Goal: Task Accomplishment & Management: Use online tool/utility

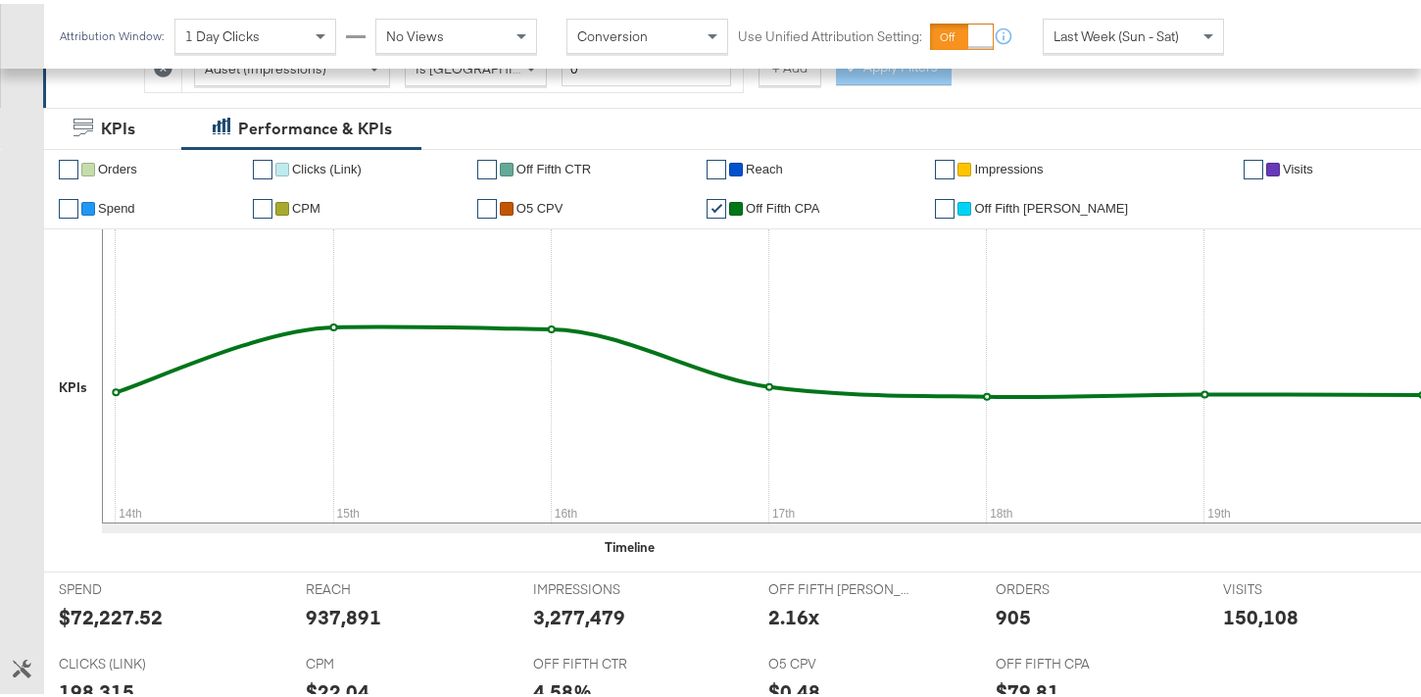
scroll to position [74, 0]
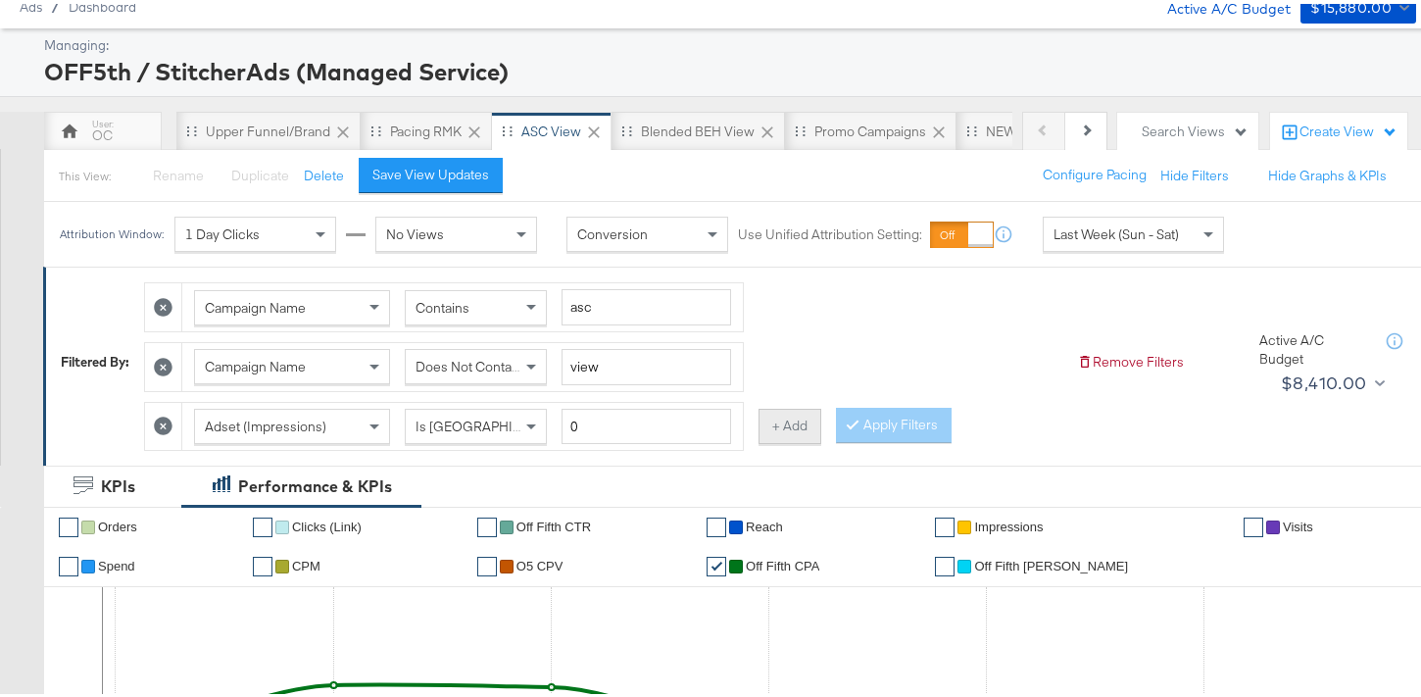
click at [774, 423] on button "+ Add" at bounding box center [790, 422] width 63 height 35
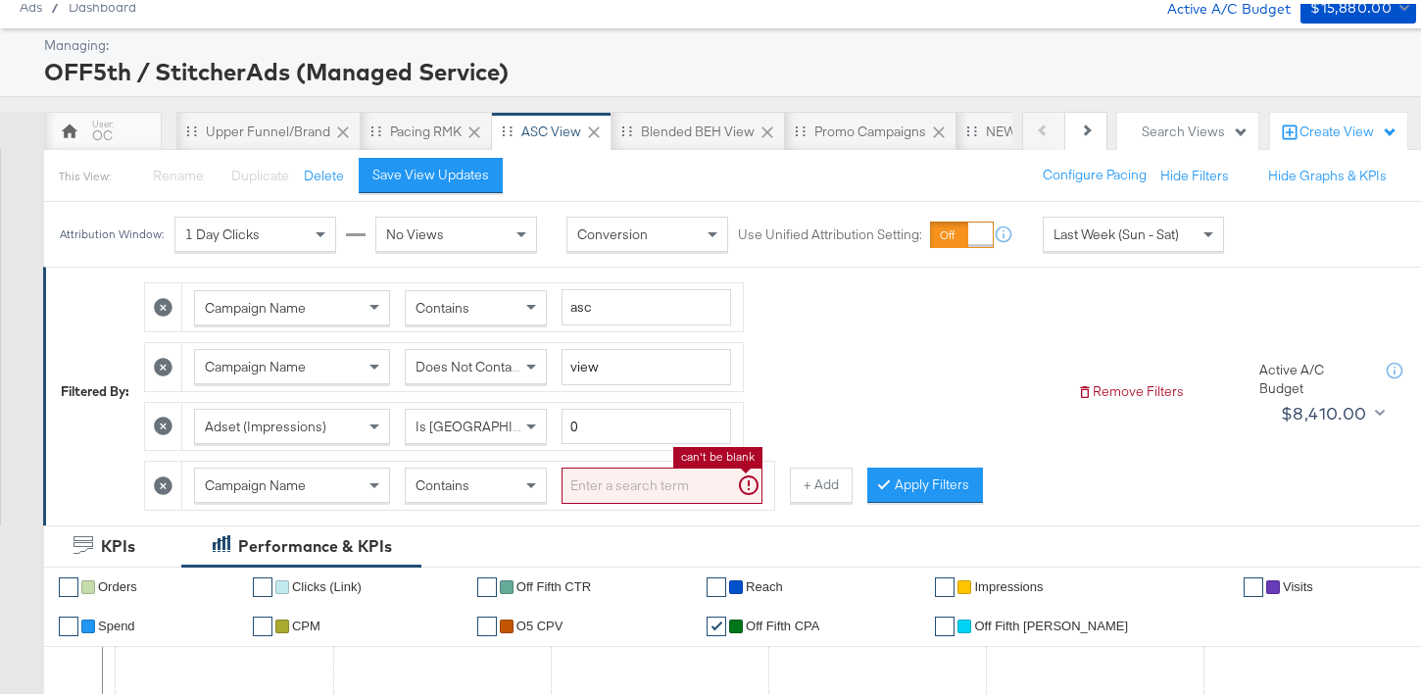
click at [610, 495] on input "search" at bounding box center [662, 482] width 201 height 36
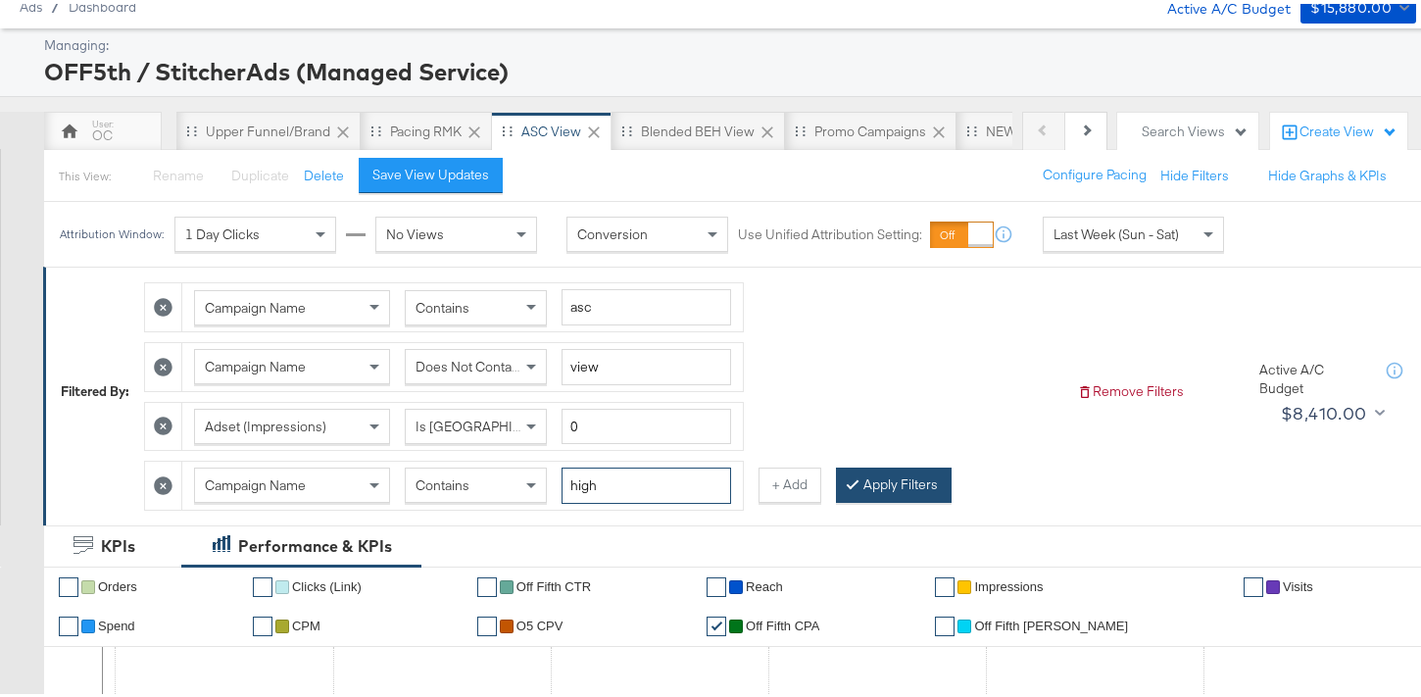
type input "high"
click at [904, 480] on button "Apply Filters" at bounding box center [894, 481] width 116 height 35
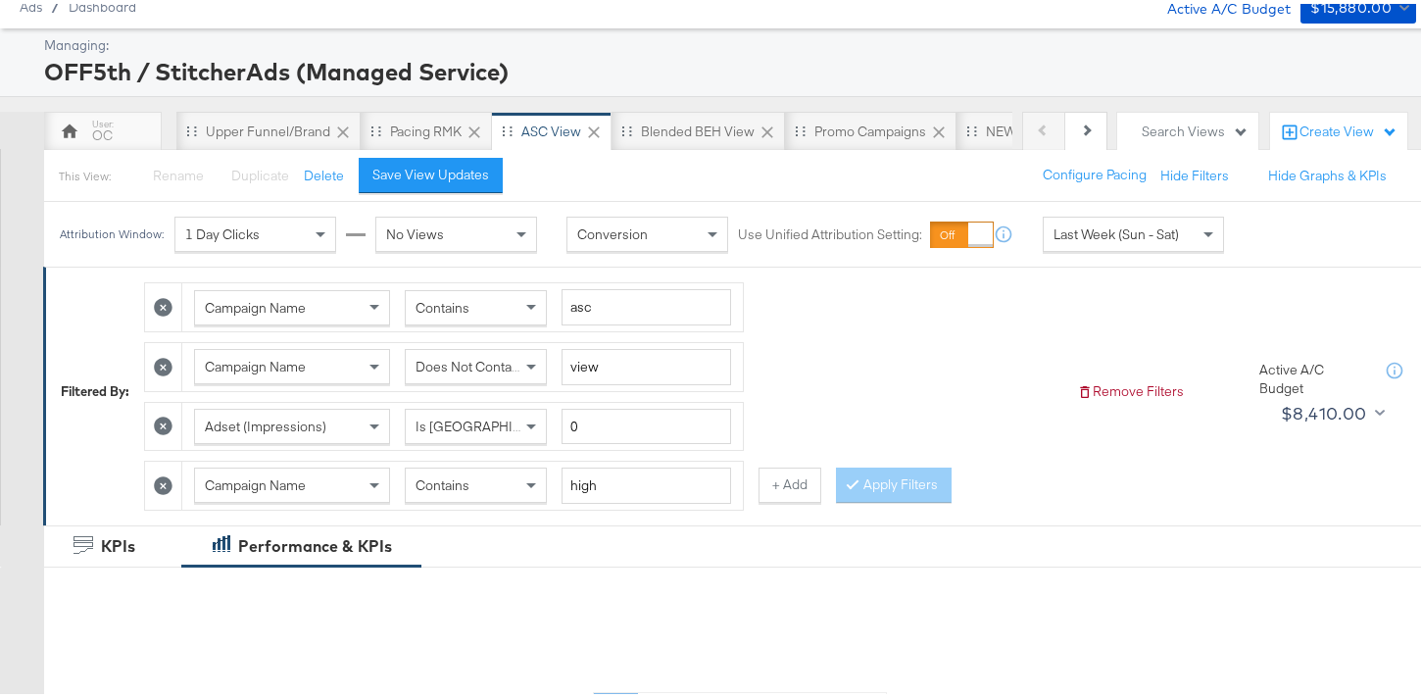
click at [1162, 235] on span "Last Week (Sun - Sat)" at bounding box center [1116, 231] width 125 height 18
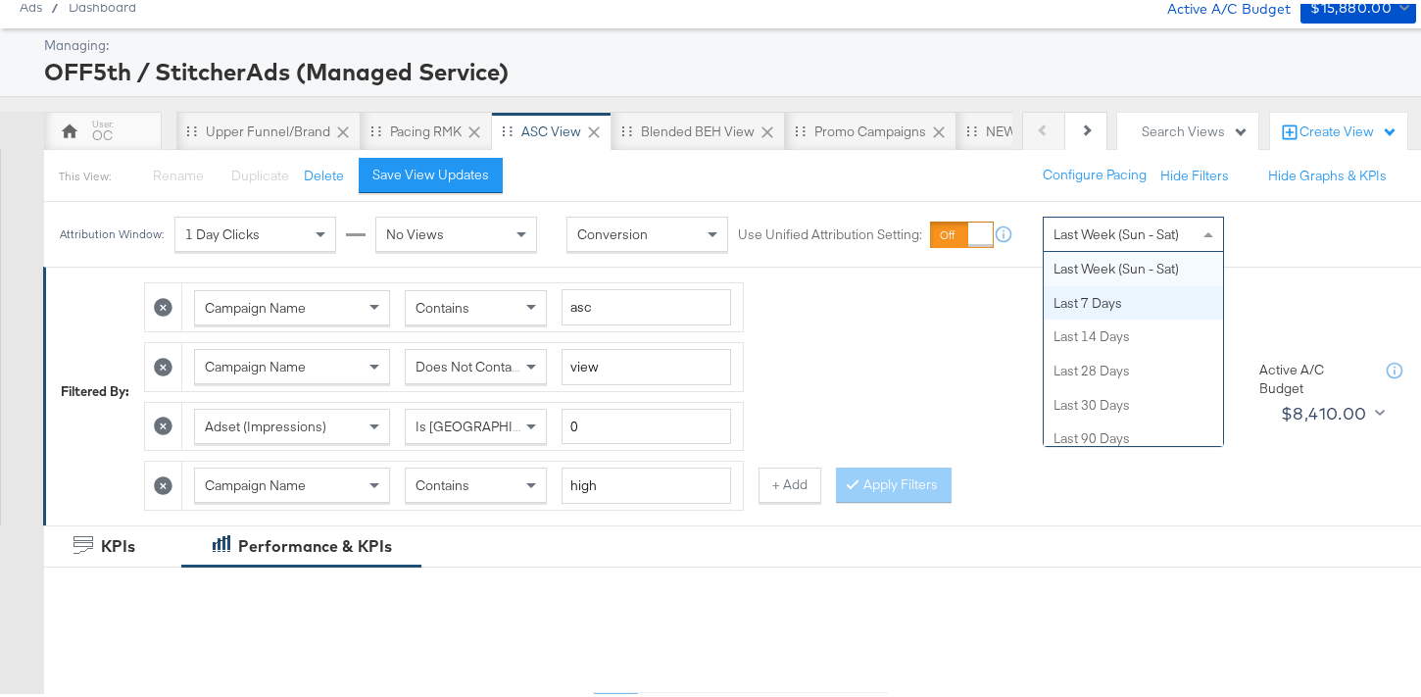
scroll to position [0, 0]
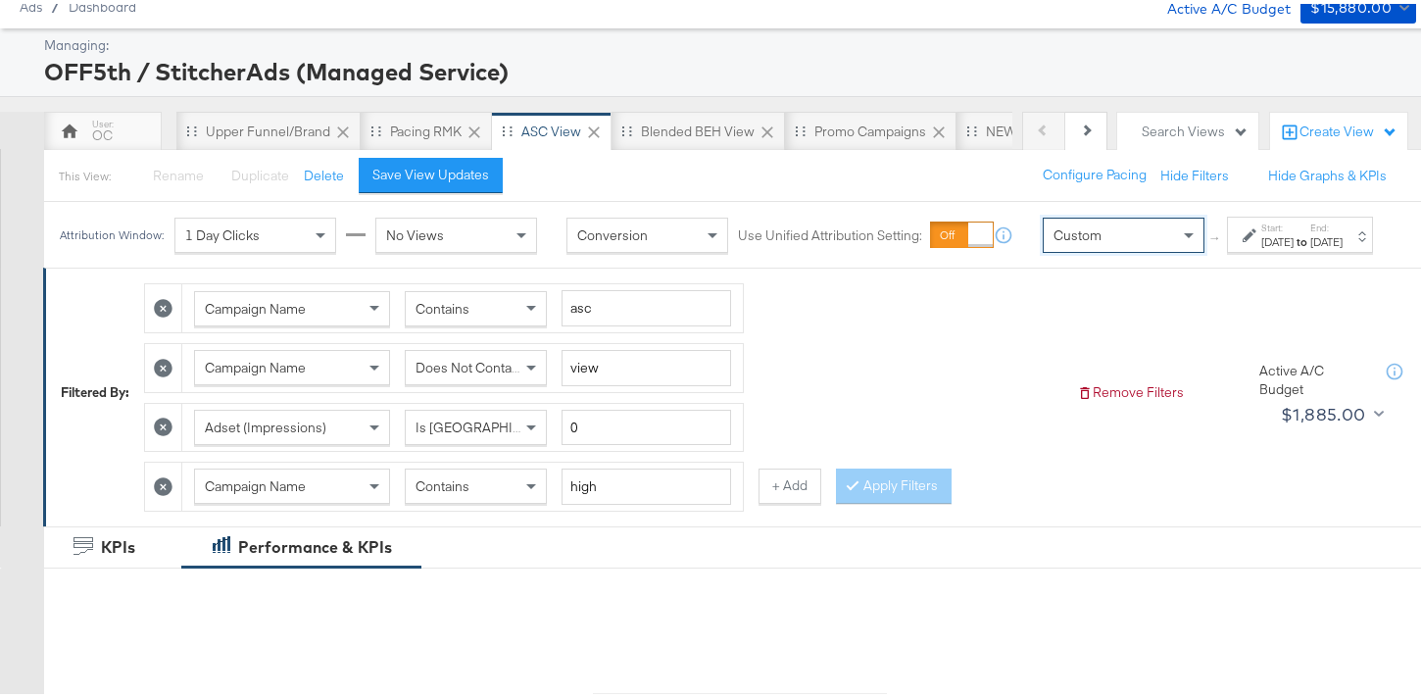
click at [1265, 246] on div "Sep 22nd 2025" at bounding box center [1278, 238] width 32 height 16
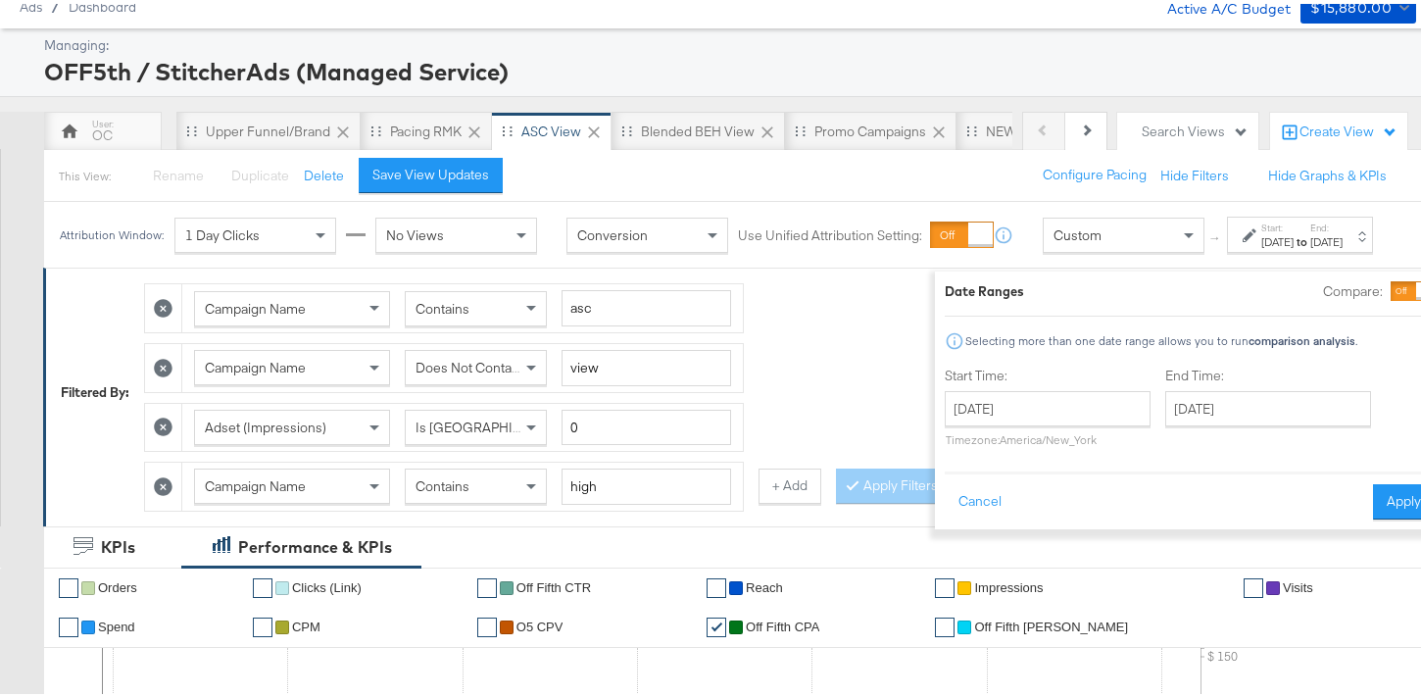
click at [1348, 301] on div "Date Ranges Compare: Selecting more than one date range allows you to run compa…" at bounding box center [1190, 396] width 490 height 238
click at [1417, 293] on div at bounding box center [1426, 287] width 18 height 18
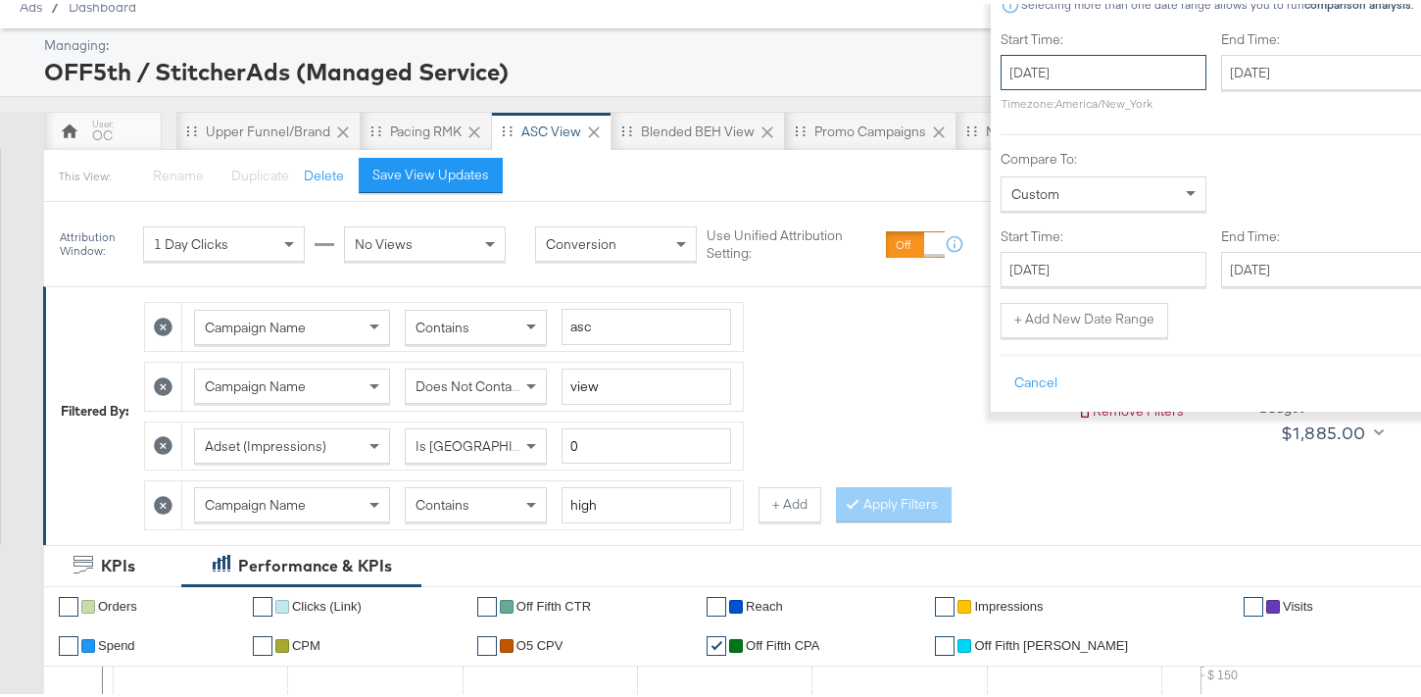
click at [1001, 69] on input "September 22nd 2025" at bounding box center [1104, 68] width 206 height 35
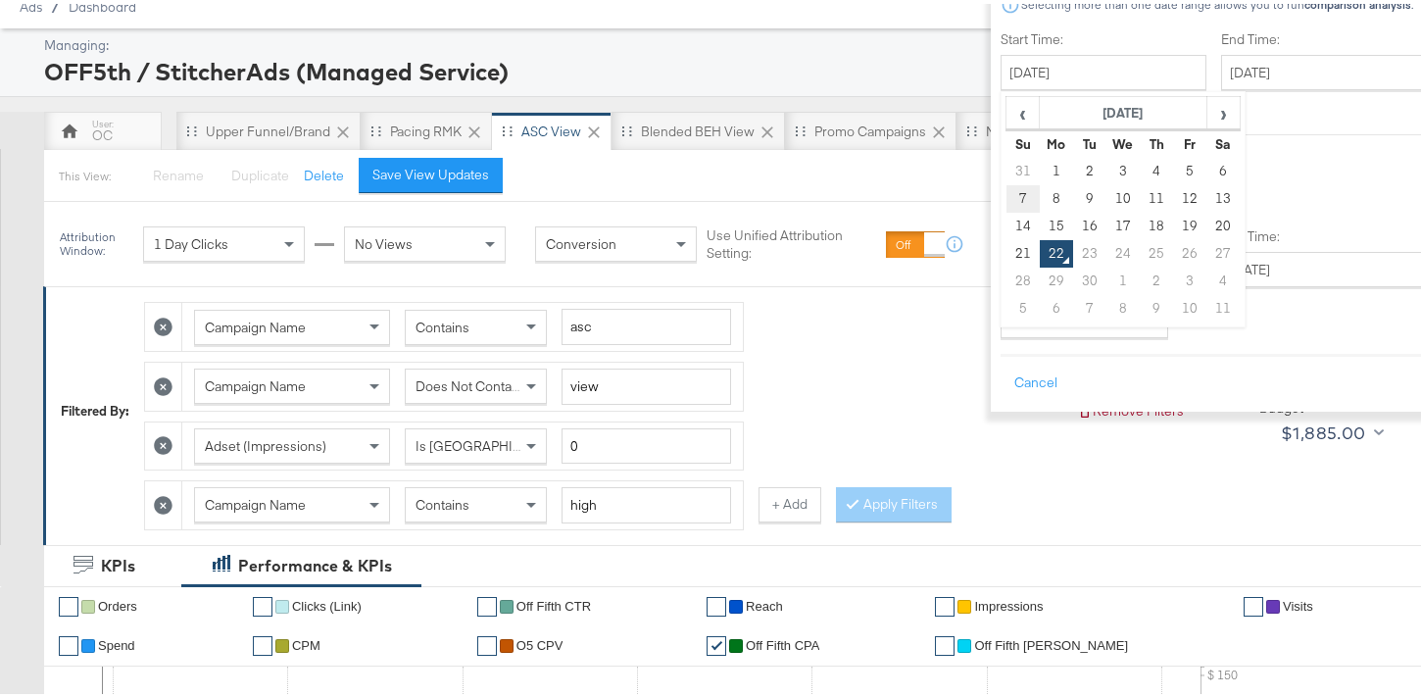
click at [1007, 197] on td "7" at bounding box center [1023, 194] width 33 height 27
type input "September 7th 2025"
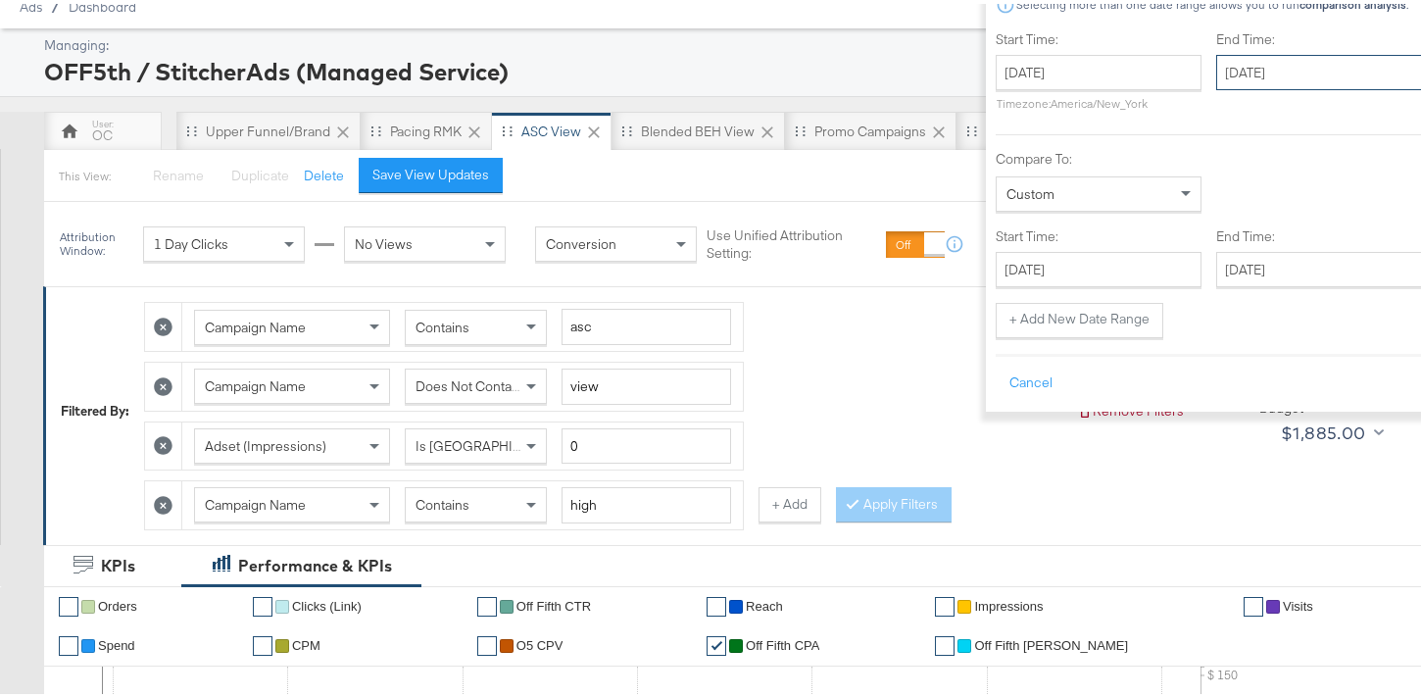
click at [1247, 68] on input "September 22nd 2025" at bounding box center [1320, 68] width 206 height 35
click at [1420, 191] on td "13" at bounding box center [1439, 194] width 33 height 27
type input "September 13th 2025"
click at [1018, 261] on input "September 22nd 2025" at bounding box center [1097, 265] width 206 height 35
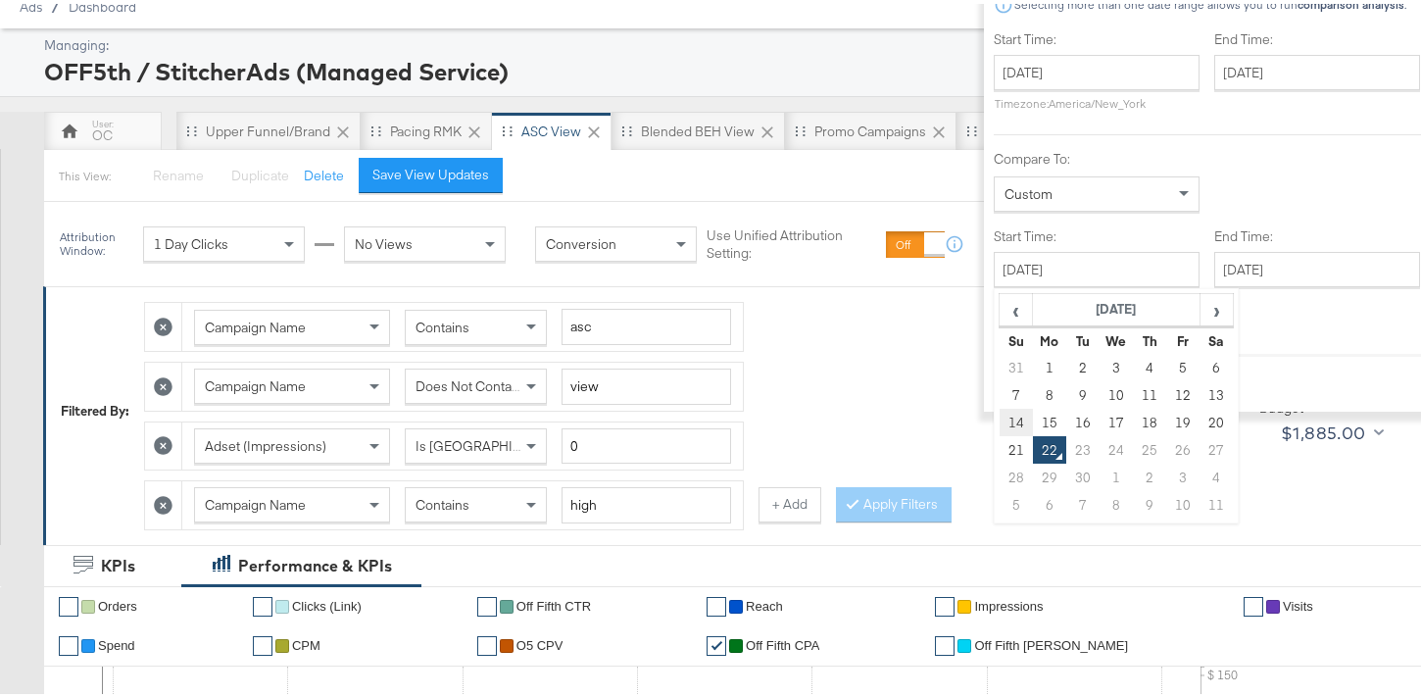
click at [1000, 419] on td "14" at bounding box center [1016, 418] width 33 height 27
type input "September 14th 2025"
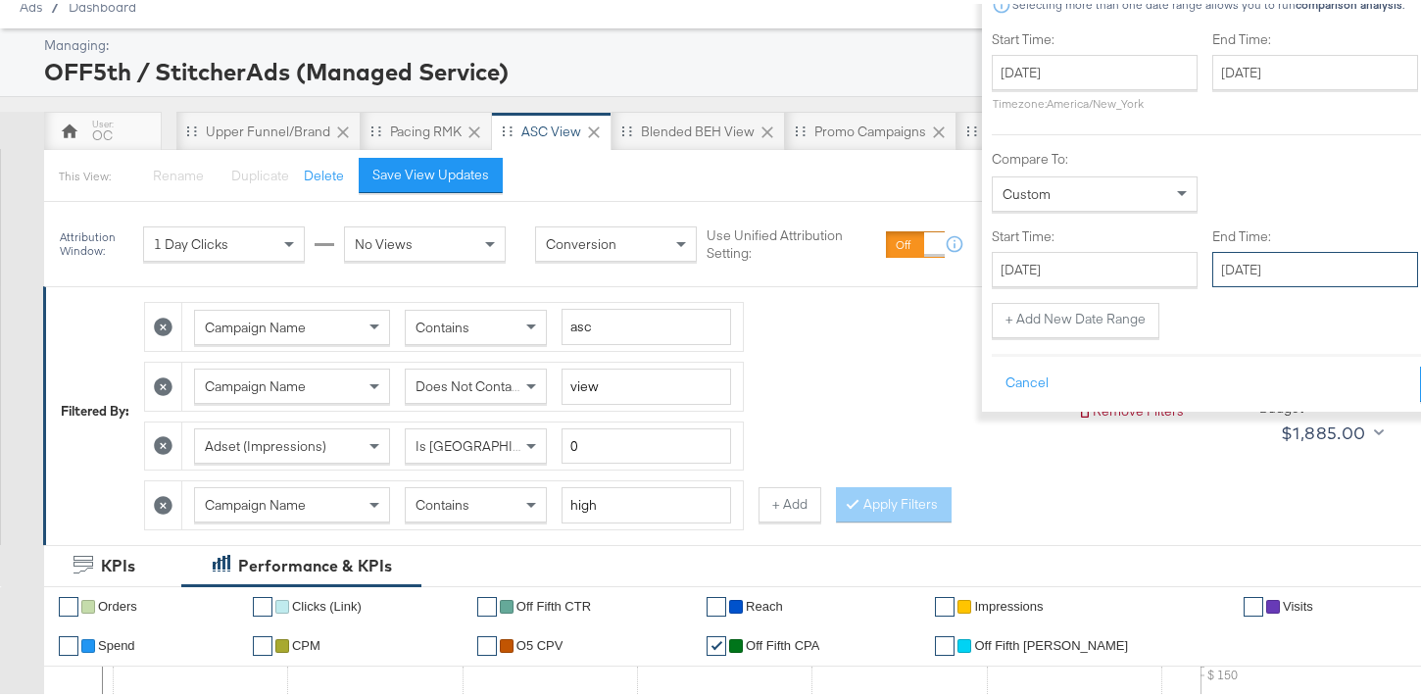
click at [1242, 252] on input "September 22nd 2025" at bounding box center [1316, 265] width 206 height 35
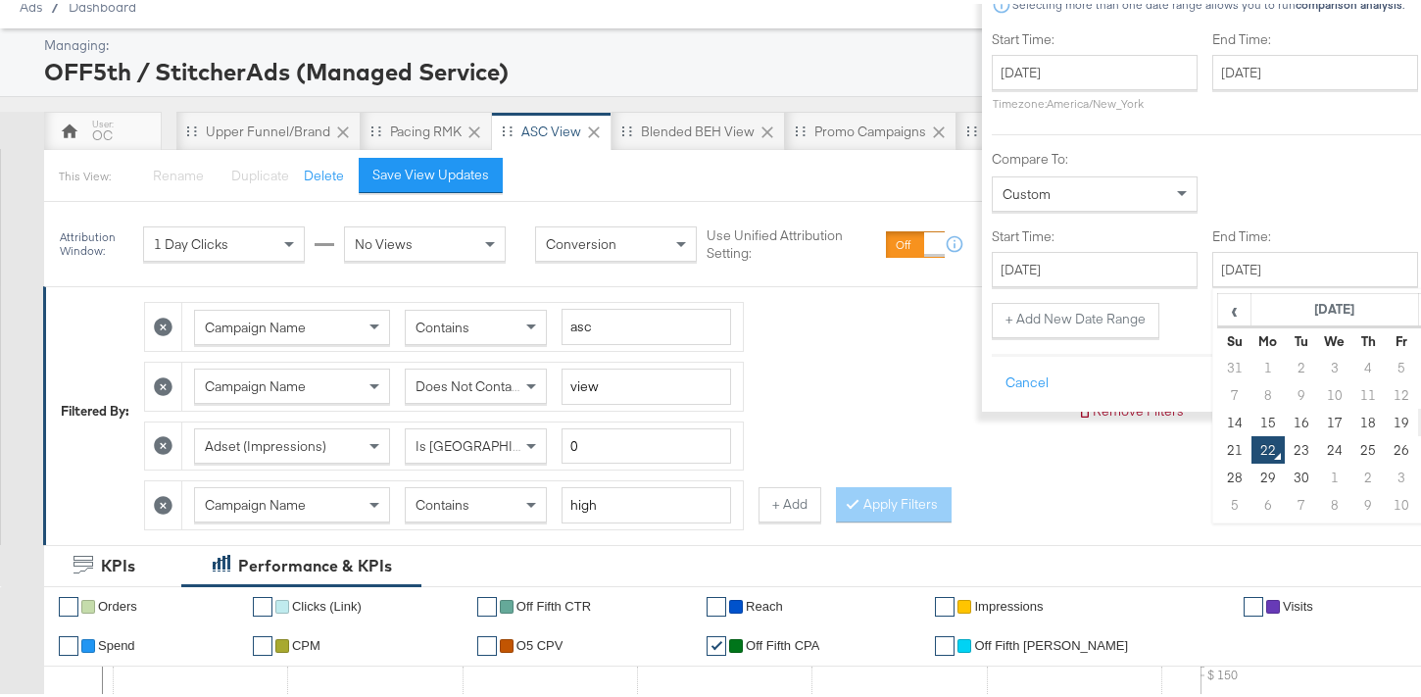
click at [1419, 412] on td "20" at bounding box center [1435, 418] width 33 height 27
type input "September 20th 2025"
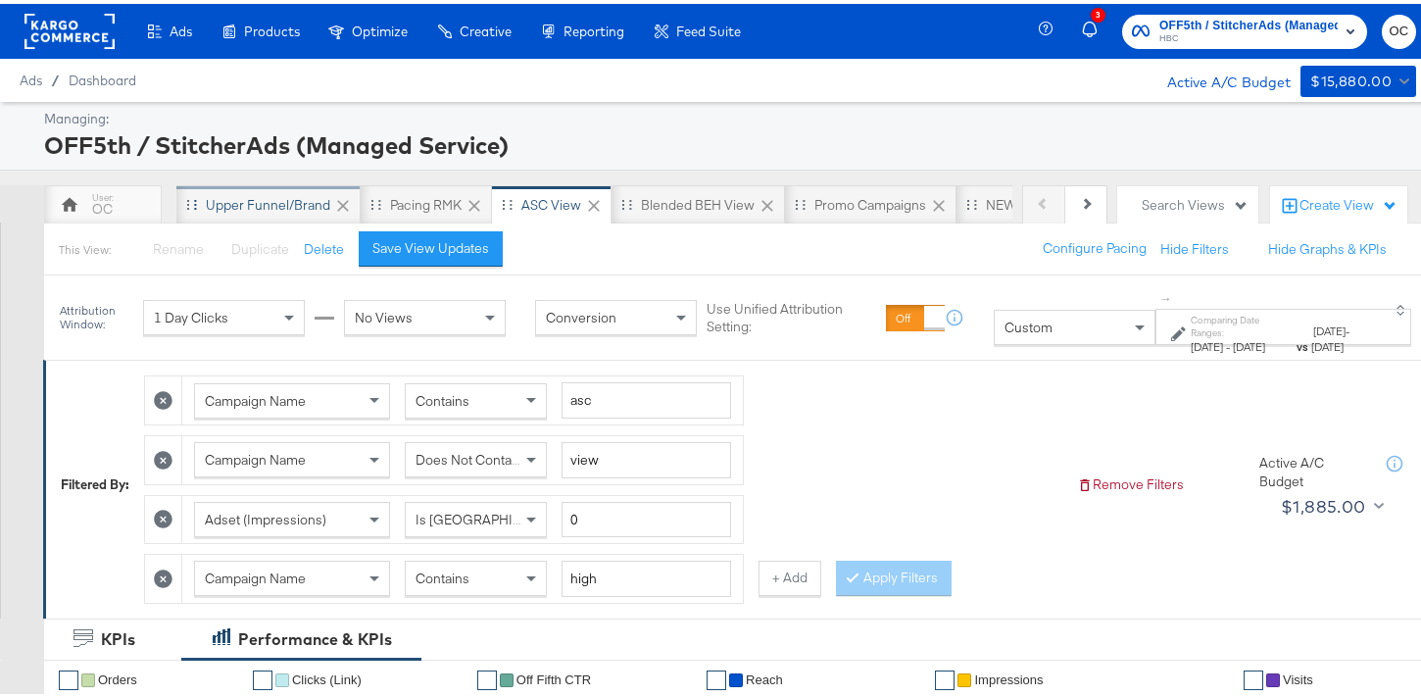
click at [290, 205] on div "Upper Funnel/Brand" at bounding box center [268, 201] width 124 height 19
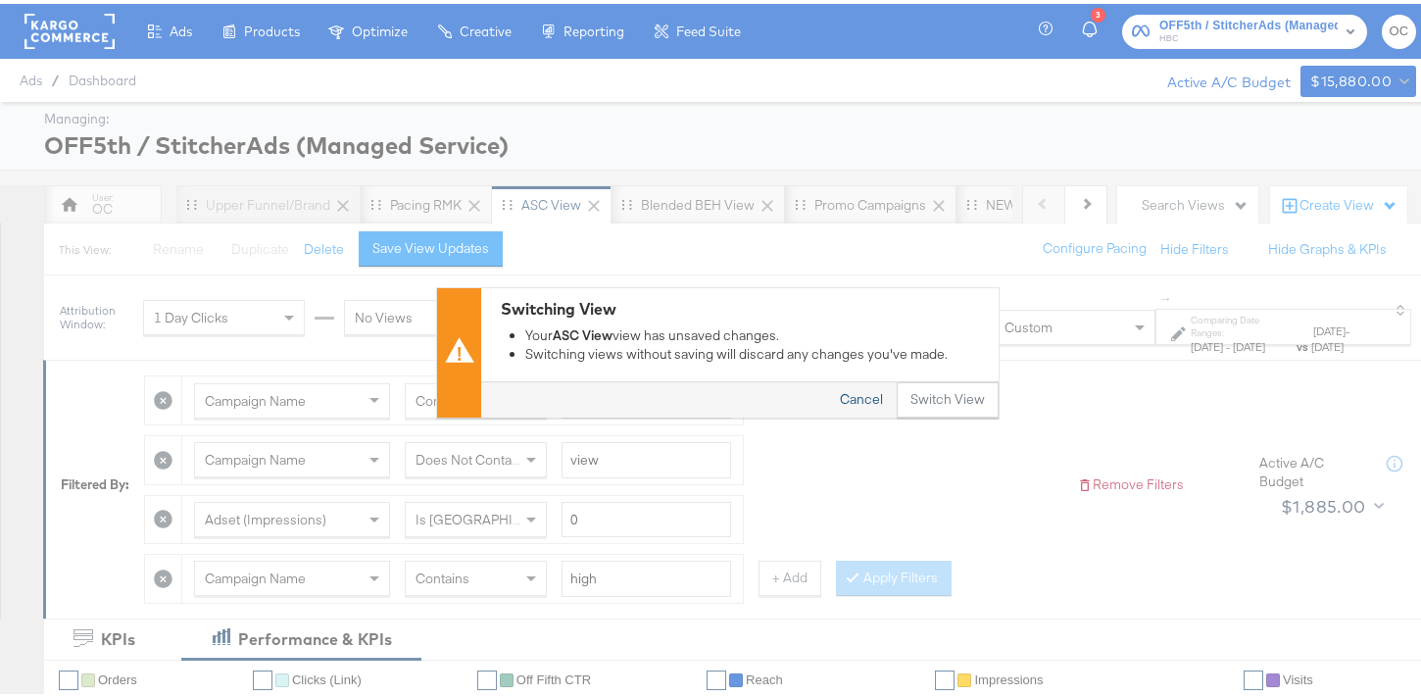
click at [869, 397] on button "Cancel" at bounding box center [861, 395] width 71 height 35
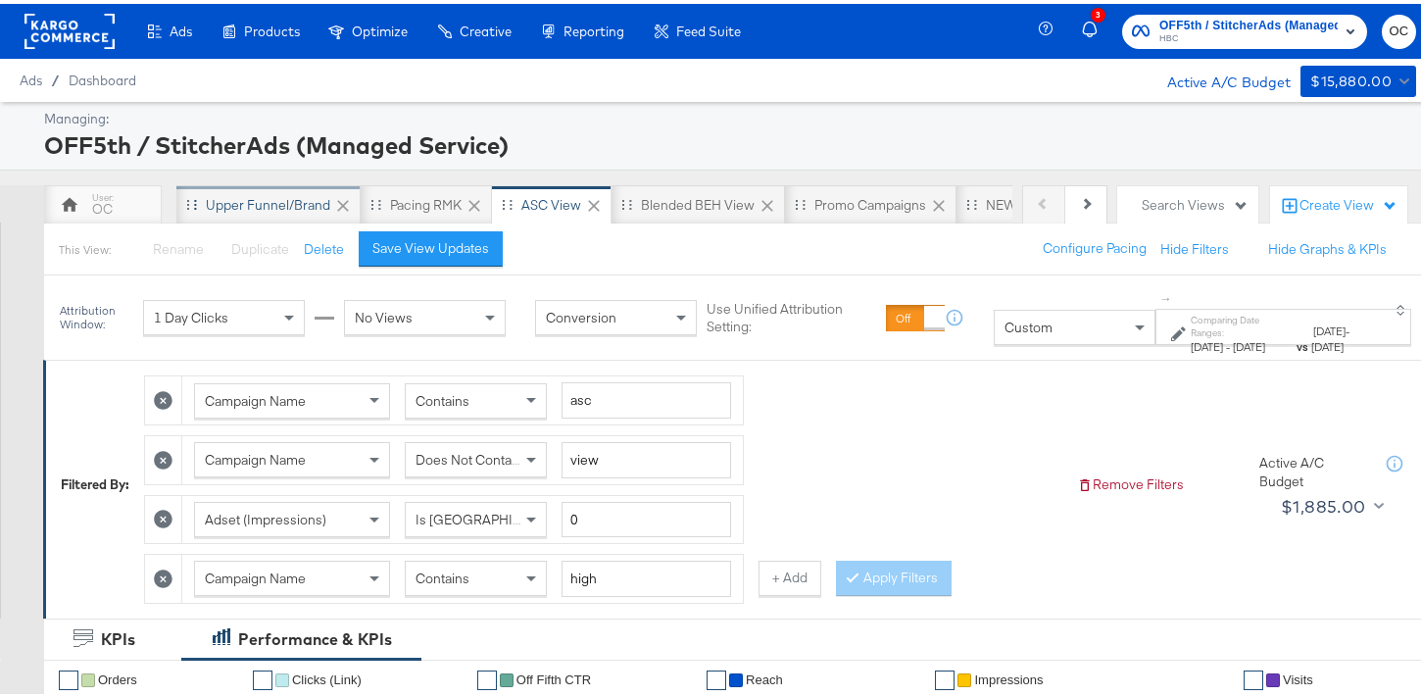
click at [244, 201] on div "Upper Funnel/Brand" at bounding box center [268, 201] width 124 height 19
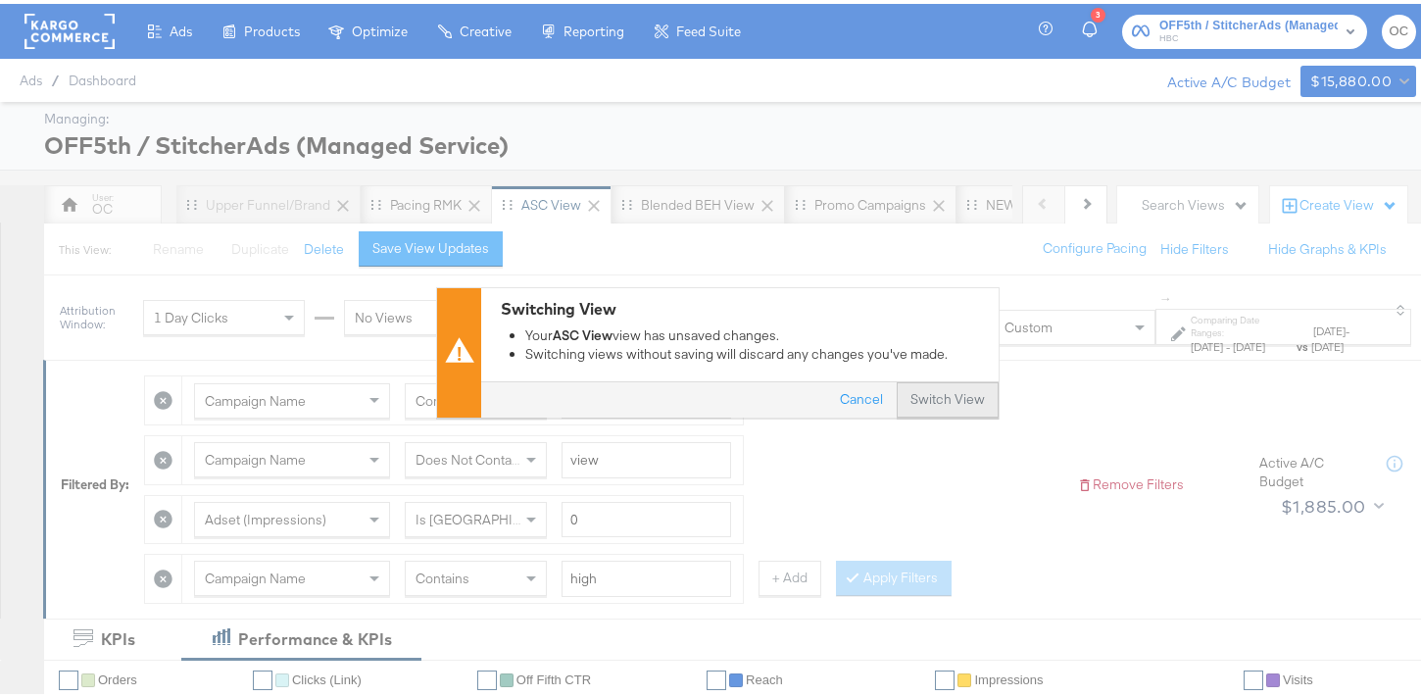
click at [928, 397] on button "Switch View" at bounding box center [948, 395] width 102 height 35
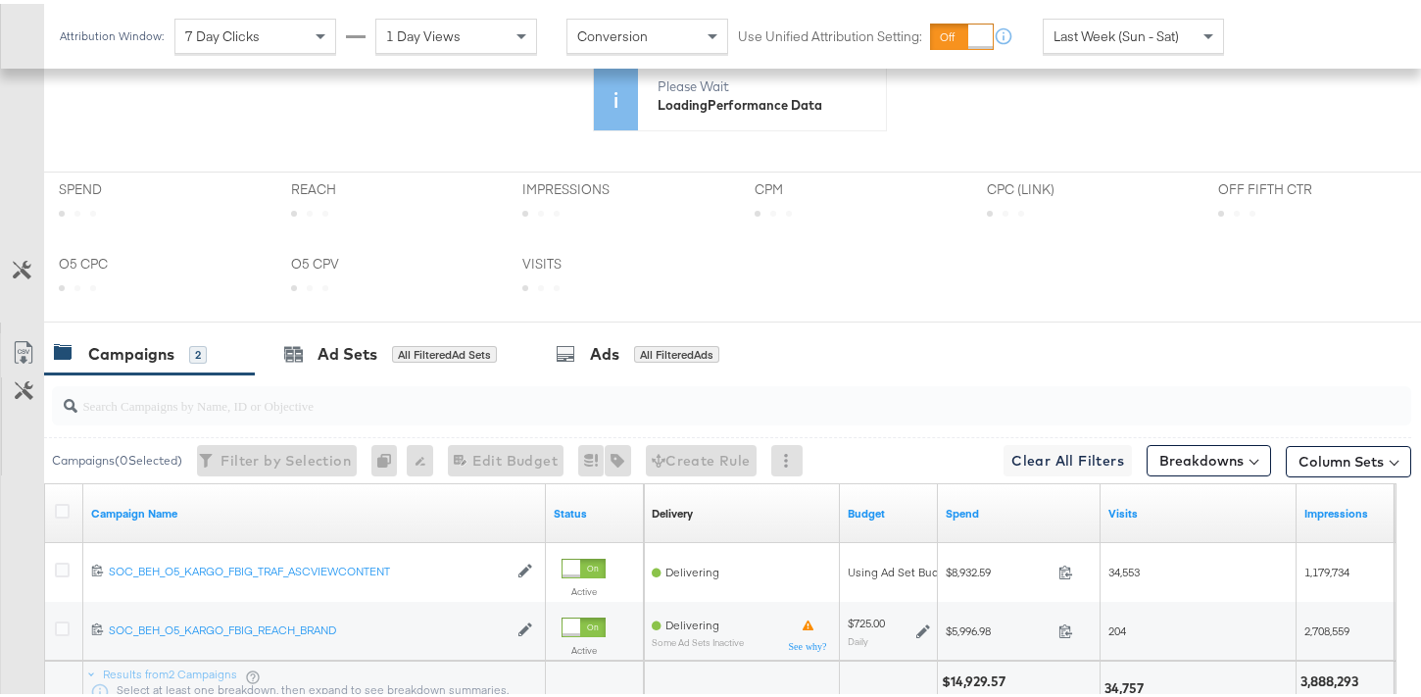
scroll to position [934, 0]
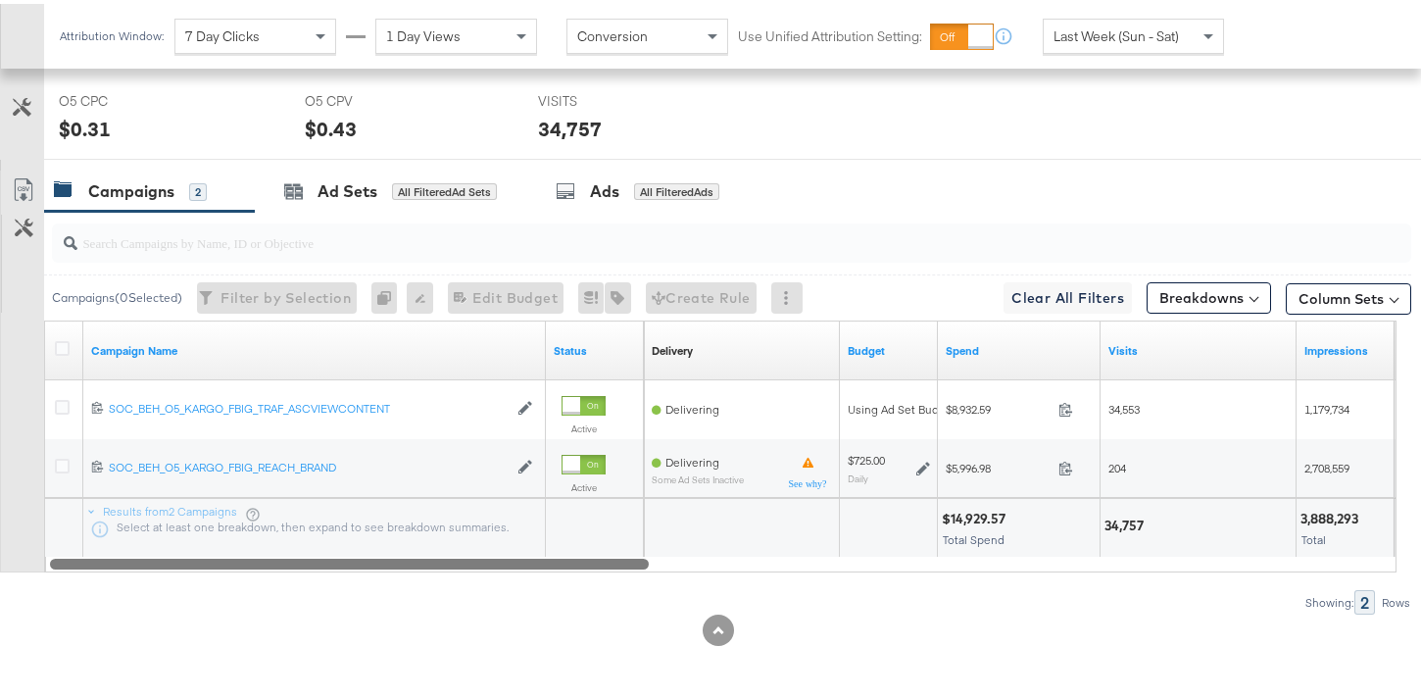
drag, startPoint x: 602, startPoint y: 567, endPoint x: 751, endPoint y: 566, distance: 149.0
click at [751, 566] on div "Campaign Name Status Delivery Sorting Unavailable Budget Spend Visits Impressio…" at bounding box center [720, 443] width 1353 height 252
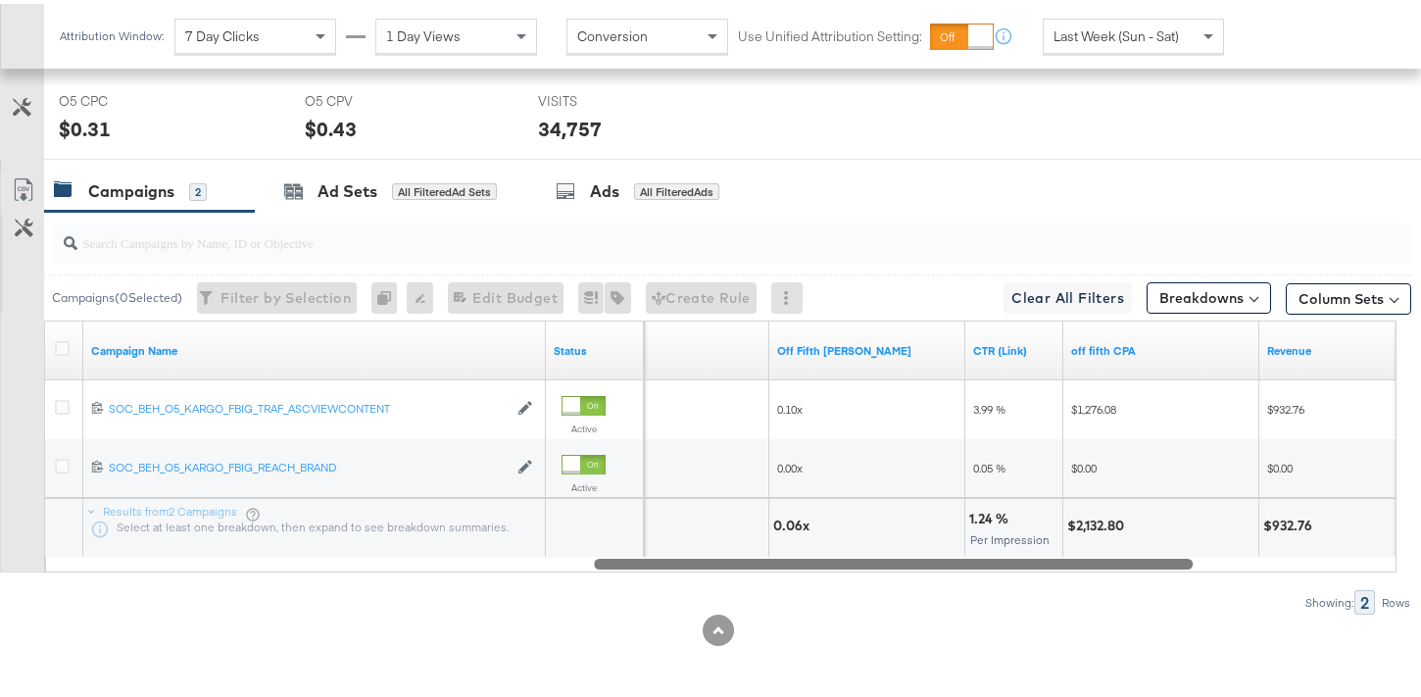
drag, startPoint x: 643, startPoint y: 562, endPoint x: 1188, endPoint y: 533, distance: 545.8
click at [1188, 533] on div "Campaign Name Status CPC (Link) Off Fifth LC ROAS CTR (Link) off fifth CPA Reve…" at bounding box center [720, 443] width 1353 height 252
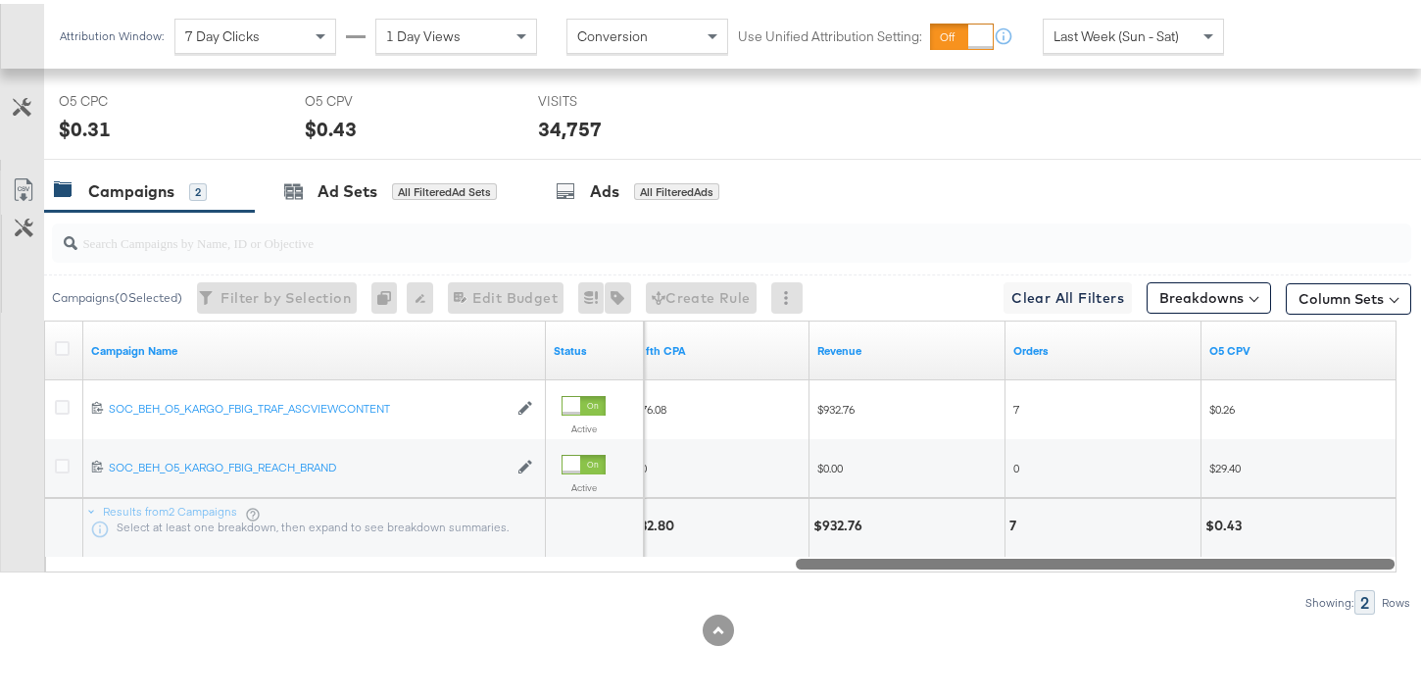
drag, startPoint x: 910, startPoint y: 559, endPoint x: 1139, endPoint y: 549, distance: 229.6
click at [1139, 549] on div "Campaign Name Status off fifth CPA Revenue Orders O5 CPV 120231139760170612 SOC…" at bounding box center [720, 443] width 1353 height 252
click at [1068, 553] on div "Campaign Name Status off fifth CPA Revenue Orders O5 CPV 120231139760170612 SOC…" at bounding box center [720, 443] width 1353 height 252
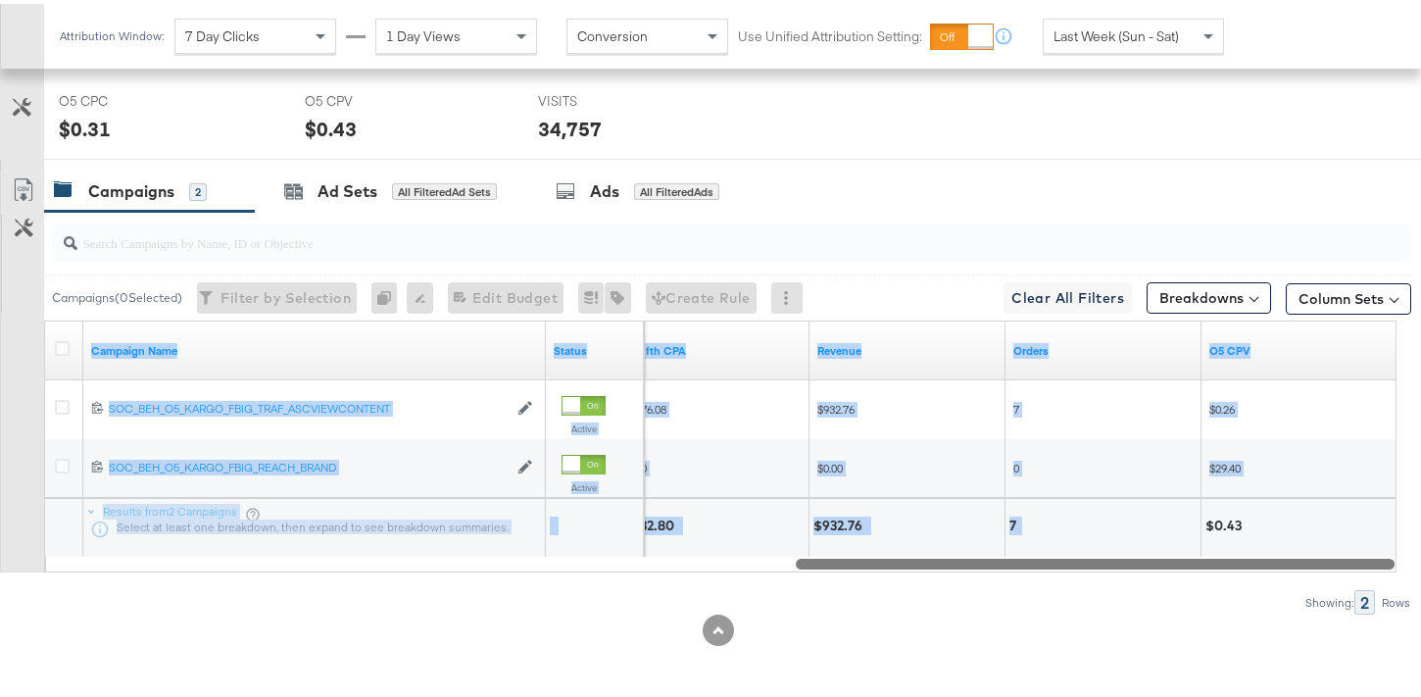
click at [1066, 555] on div at bounding box center [1095, 559] width 599 height 17
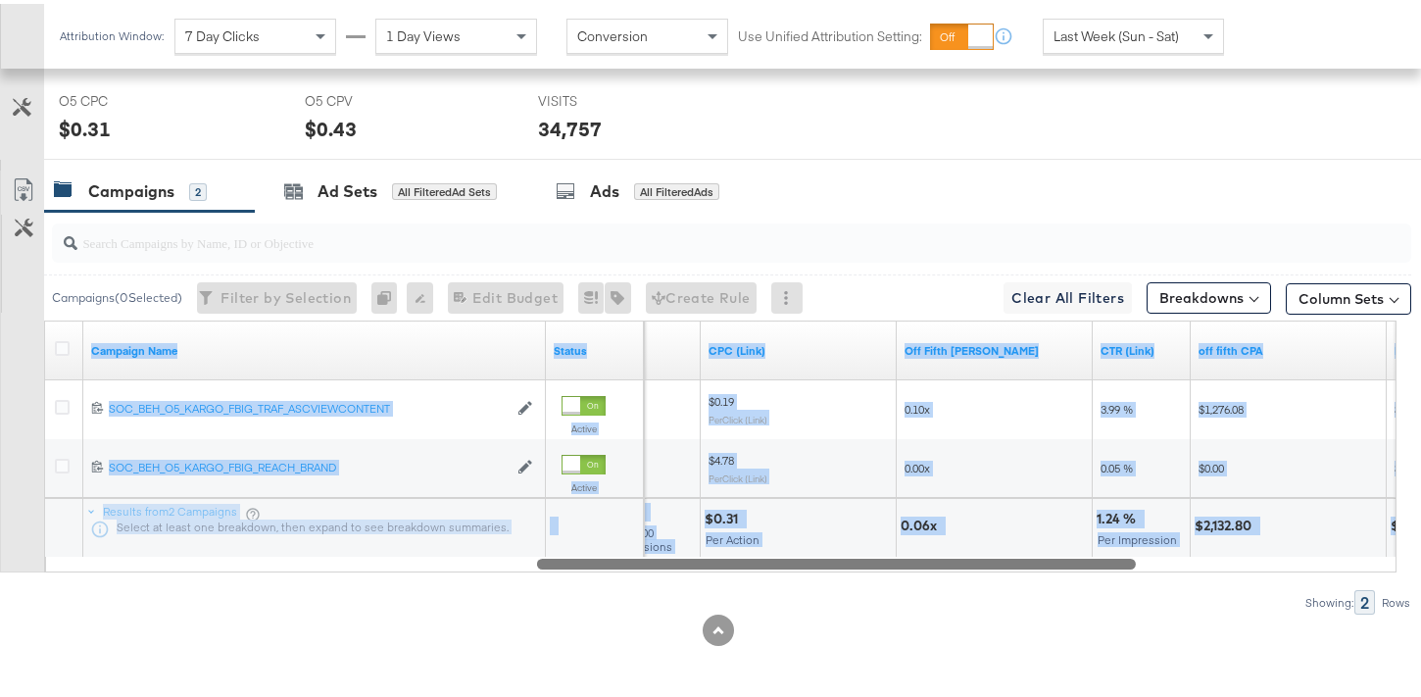
drag, startPoint x: 1019, startPoint y: 562, endPoint x: 789, endPoint y: 574, distance: 229.7
click at [790, 573] on div "Campaigns ( 0 Selected) Filter by Selection Filter 0 campaigns 0 Rename 0 campa…" at bounding box center [706, 409] width 1412 height 403
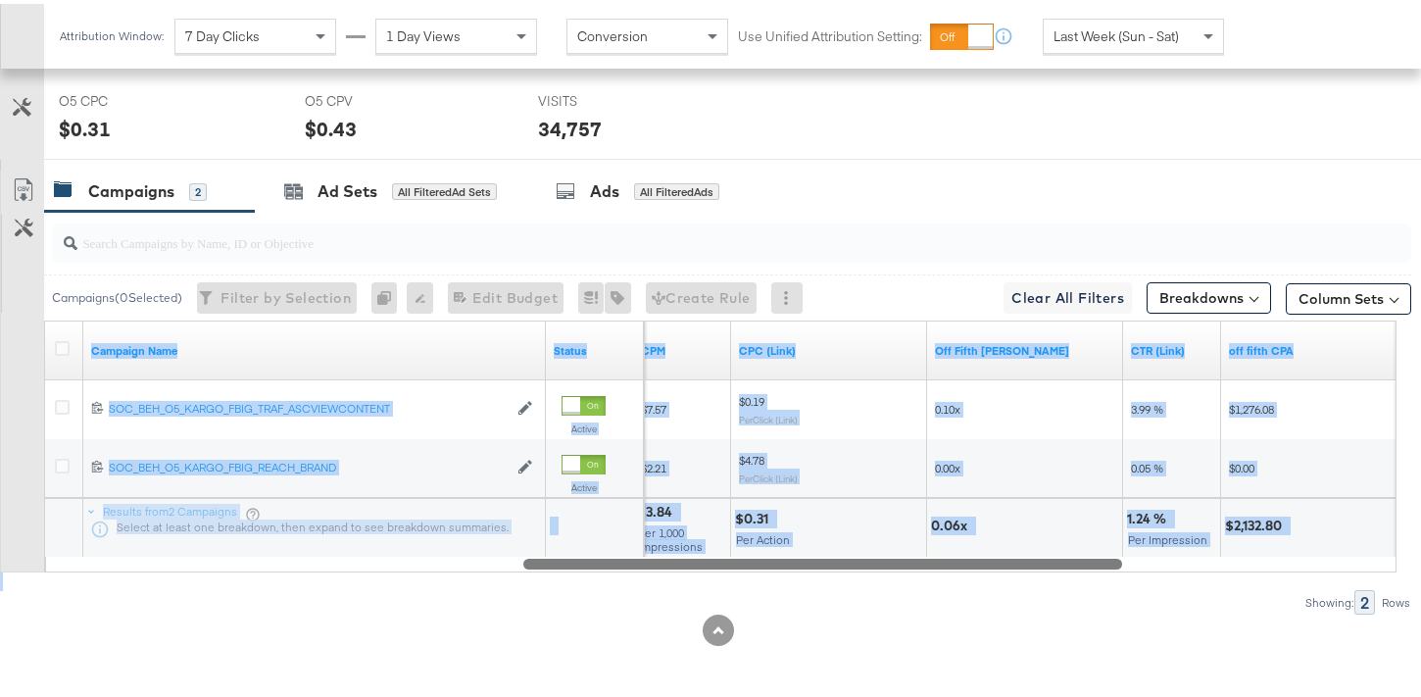
drag, startPoint x: 789, startPoint y: 574, endPoint x: 252, endPoint y: 588, distance: 537.4
click at [252, 588] on div "Campaigns ( 0 Selected) Filter by Selection Filter 0 campaigns 0 Rename 0 campa…" at bounding box center [706, 409] width 1412 height 403
click at [553, 576] on div "Campaigns ( 0 Selected) Filter by Selection Filter 0 campaigns 0 Rename 0 campa…" at bounding box center [706, 409] width 1412 height 403
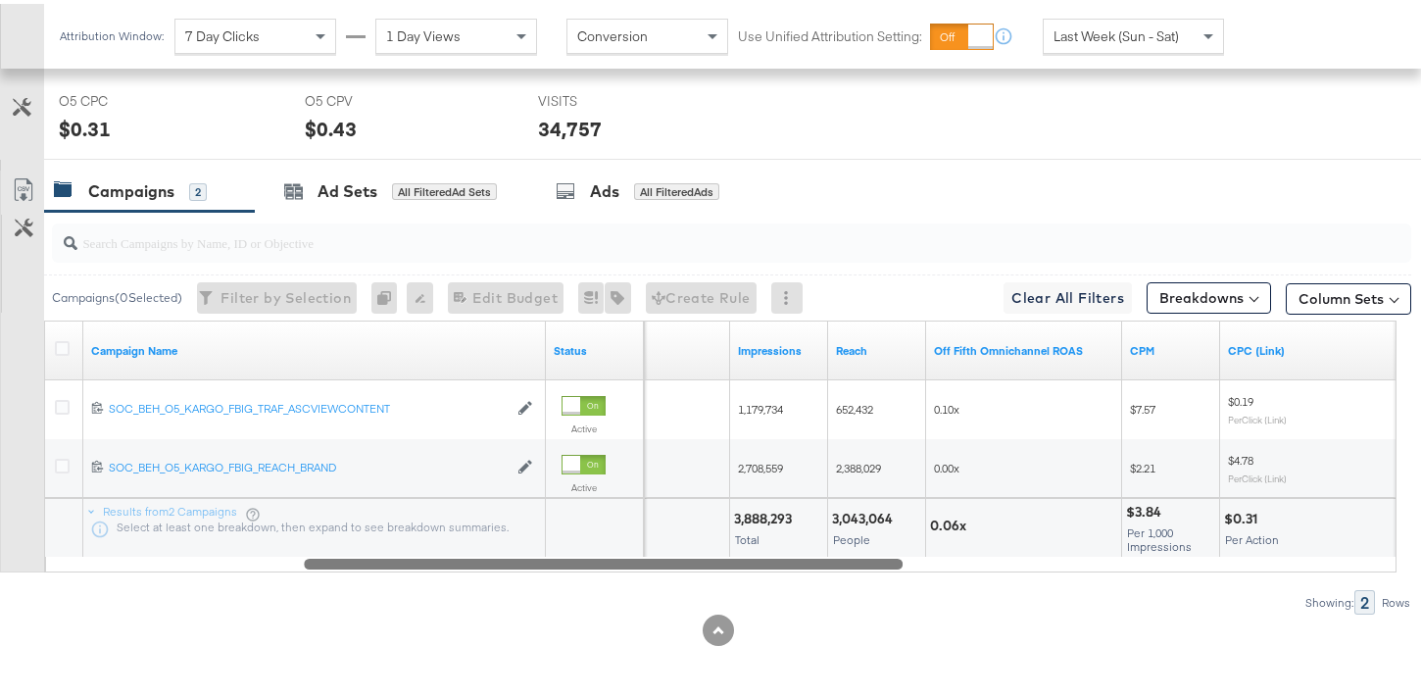
drag, startPoint x: 633, startPoint y: 567, endPoint x: 446, endPoint y: 557, distance: 187.5
click at [446, 557] on div at bounding box center [603, 559] width 599 height 17
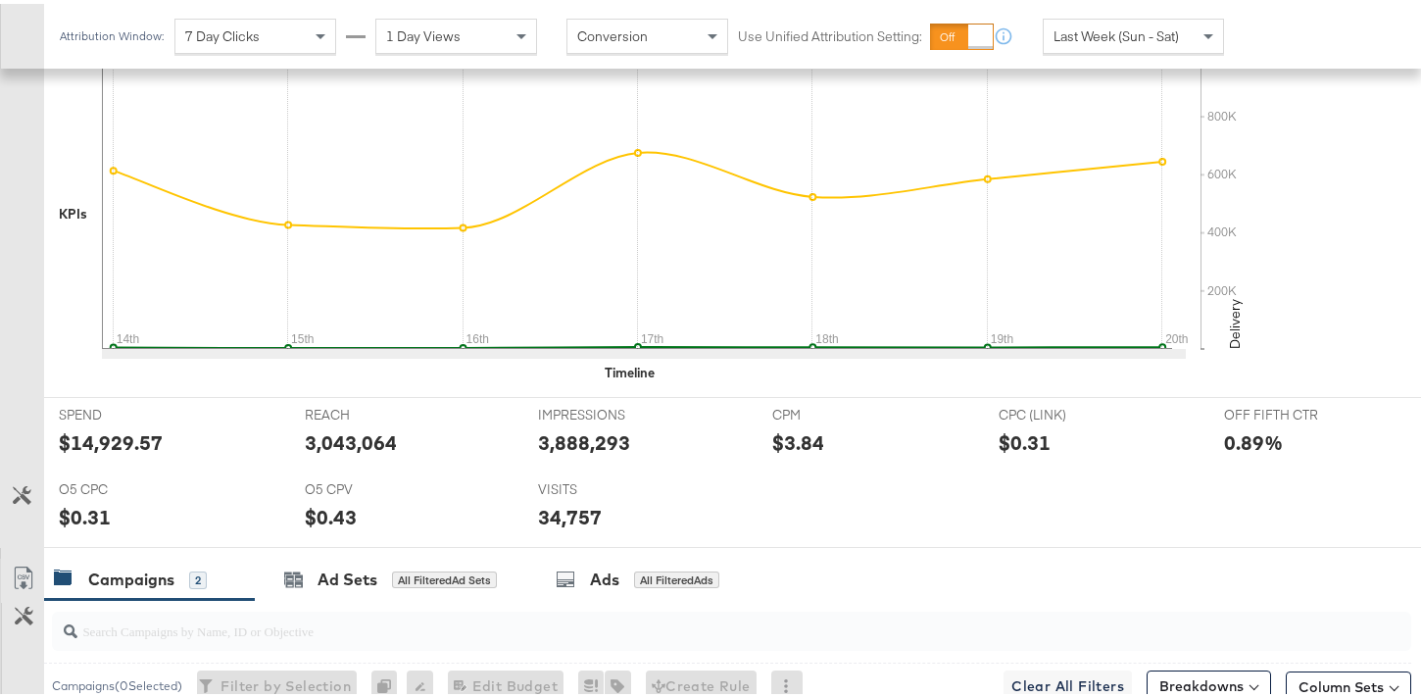
scroll to position [0, 0]
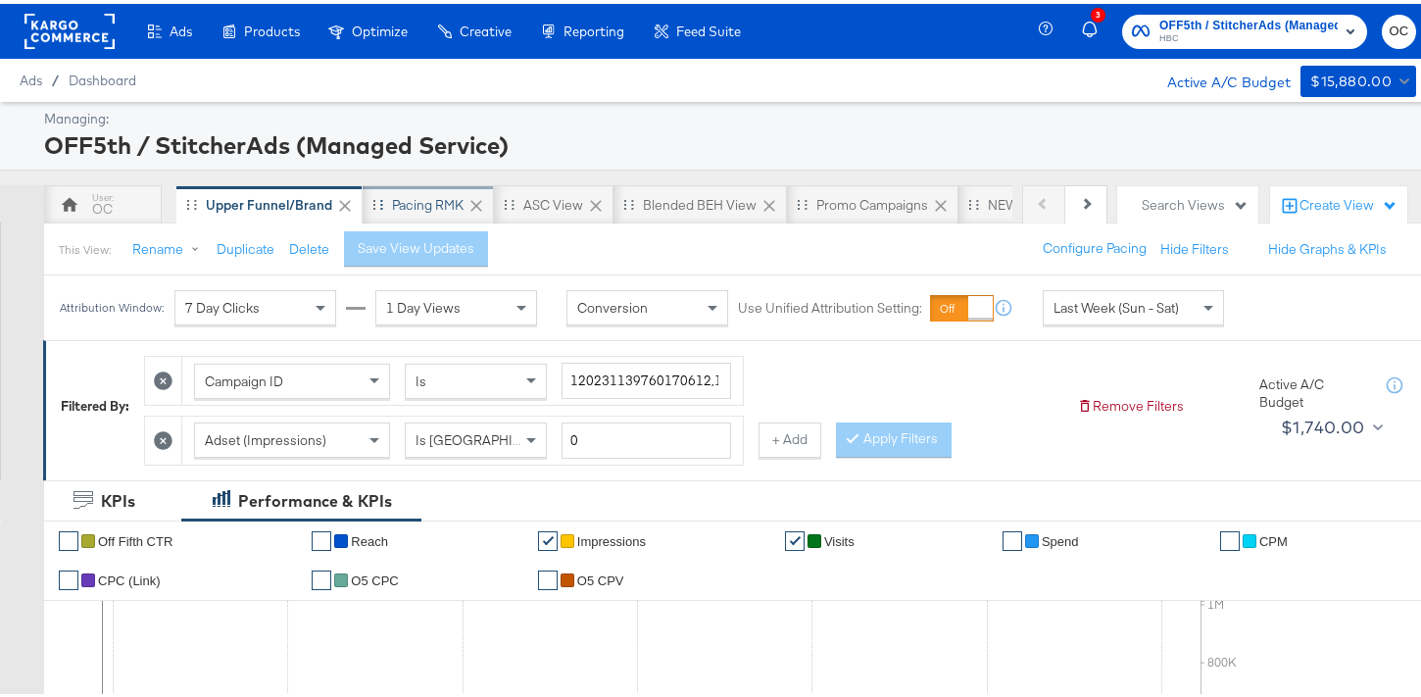
click at [413, 205] on div "Pacing RMK" at bounding box center [428, 201] width 72 height 19
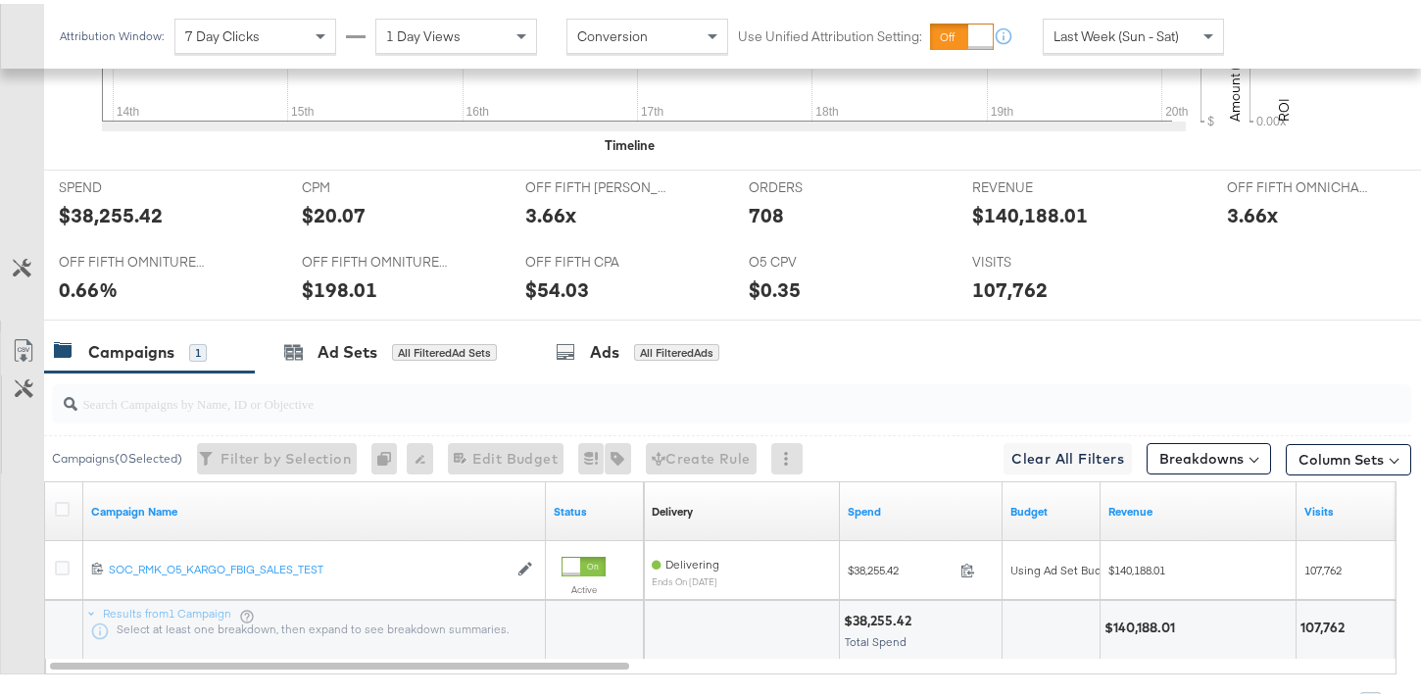
scroll to position [792, 0]
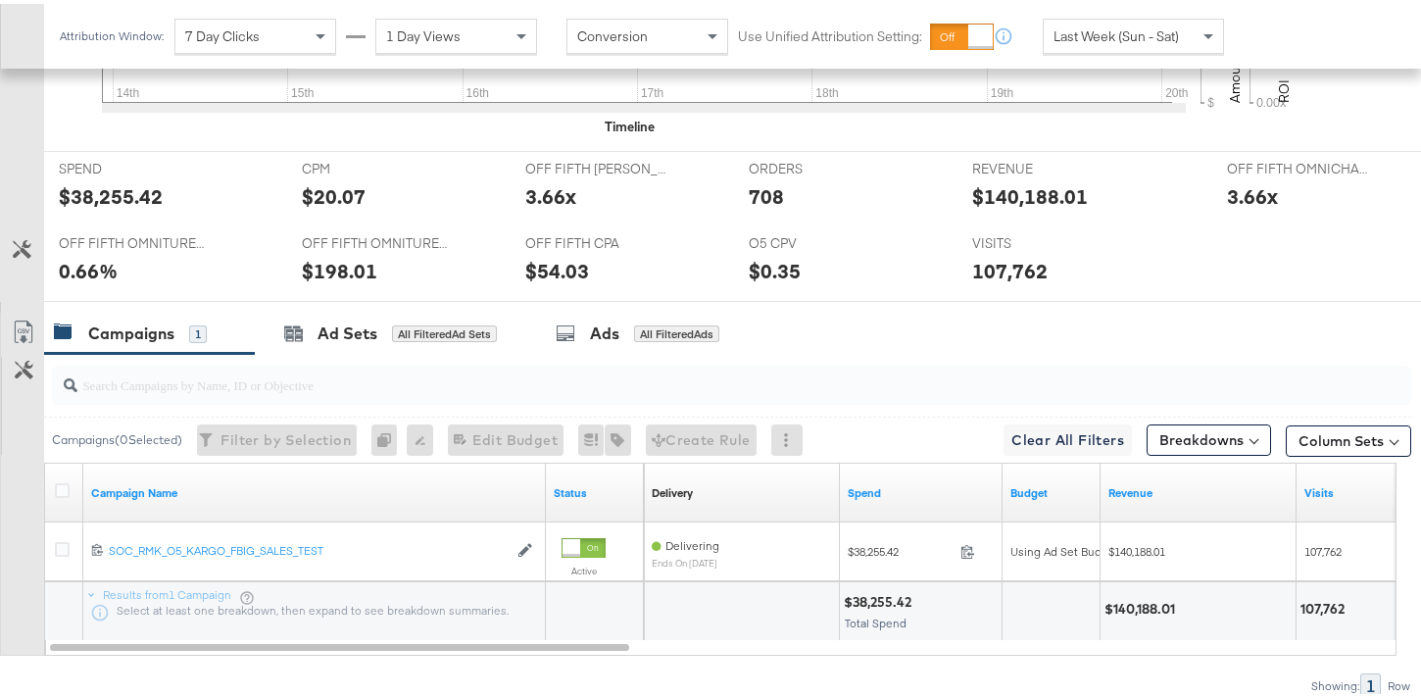
click at [1149, 25] on span "Last Week (Sun - Sat)" at bounding box center [1116, 33] width 125 height 18
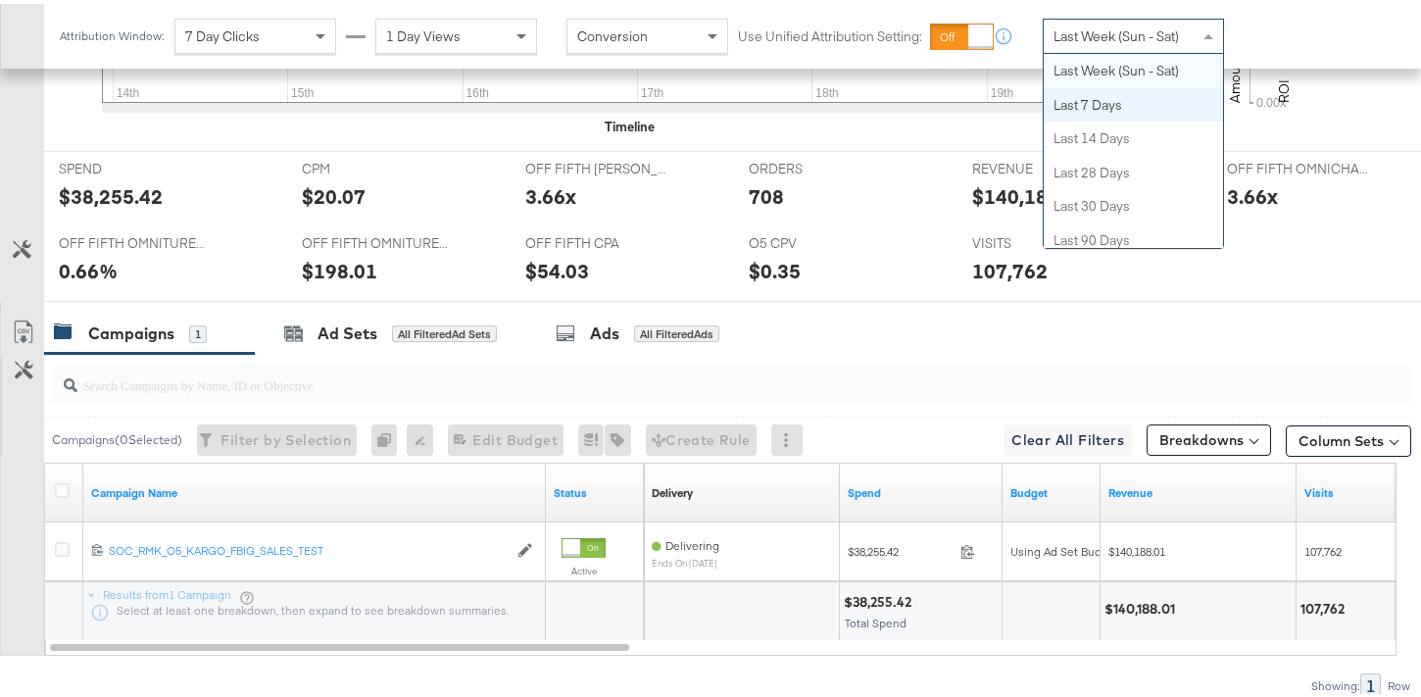
scroll to position [0, 0]
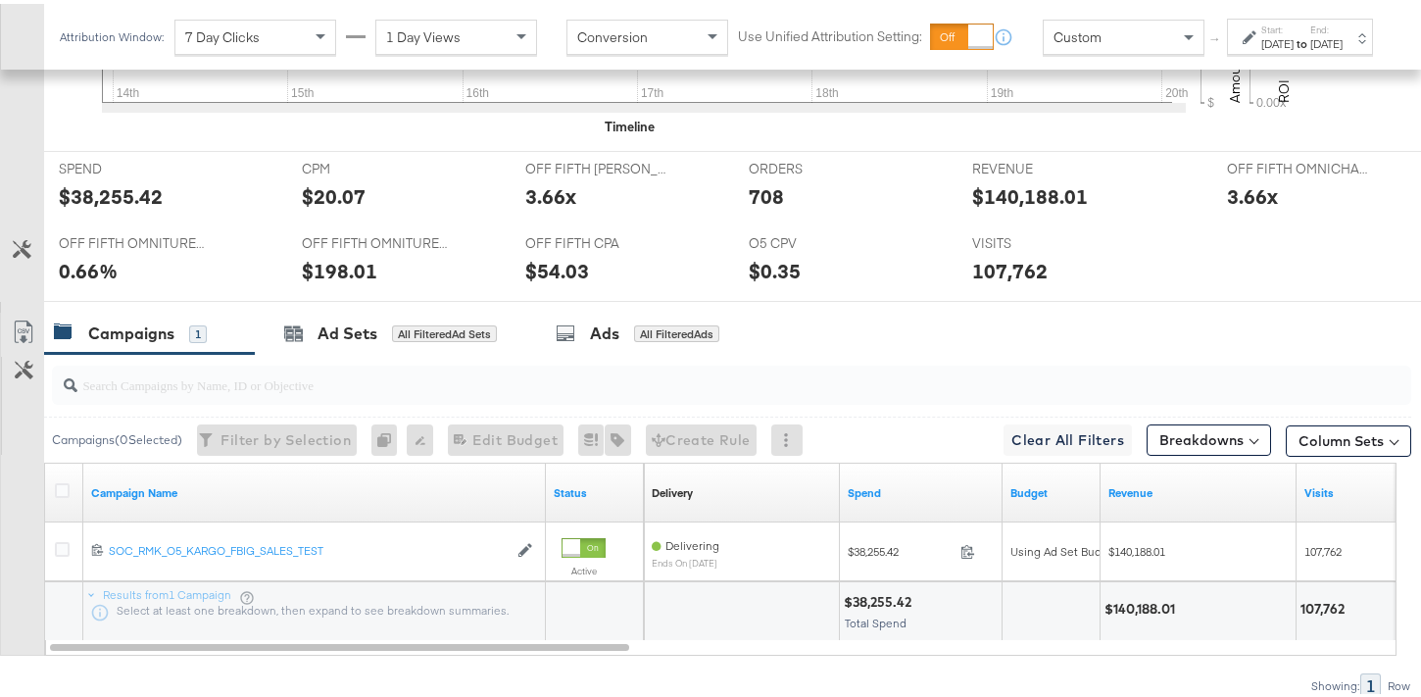
click at [1262, 48] on div "Sep 22nd 2025" at bounding box center [1278, 40] width 32 height 16
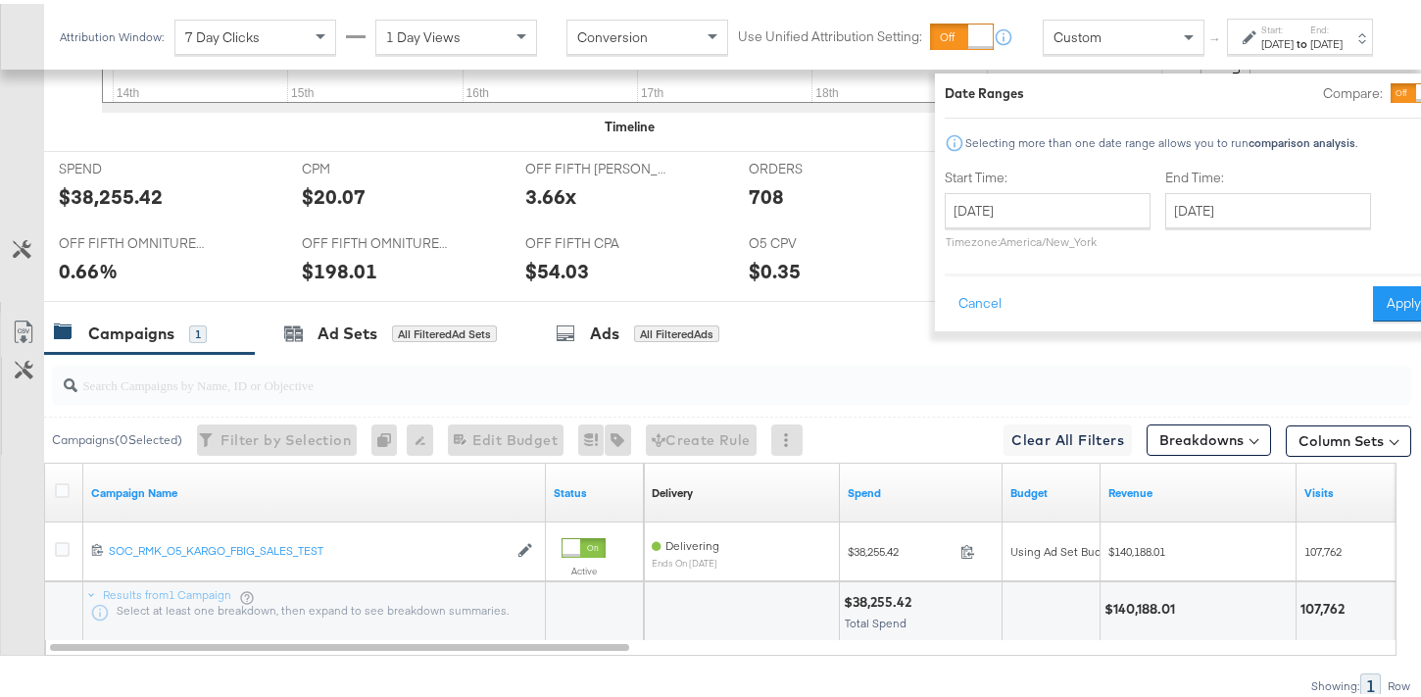
click at [1417, 86] on div at bounding box center [1426, 89] width 18 height 18
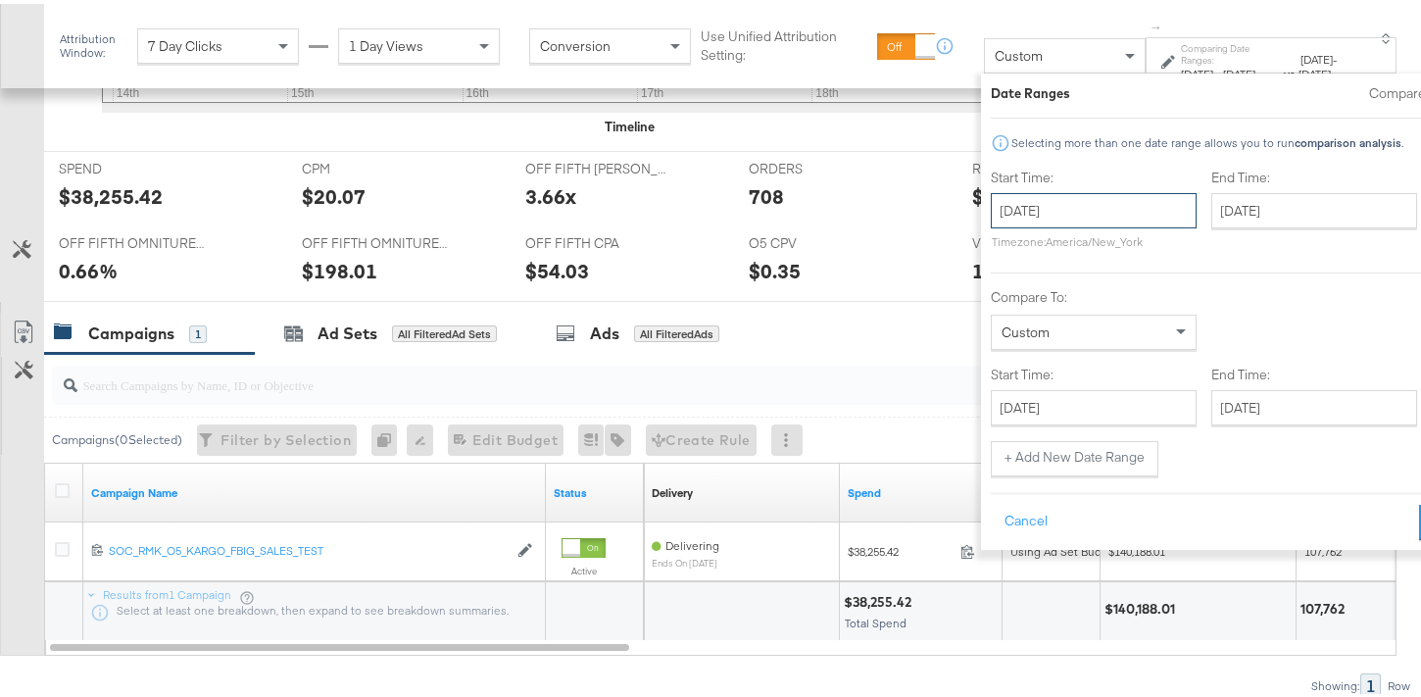
click at [991, 219] on input "September 22nd 2025" at bounding box center [1094, 206] width 206 height 35
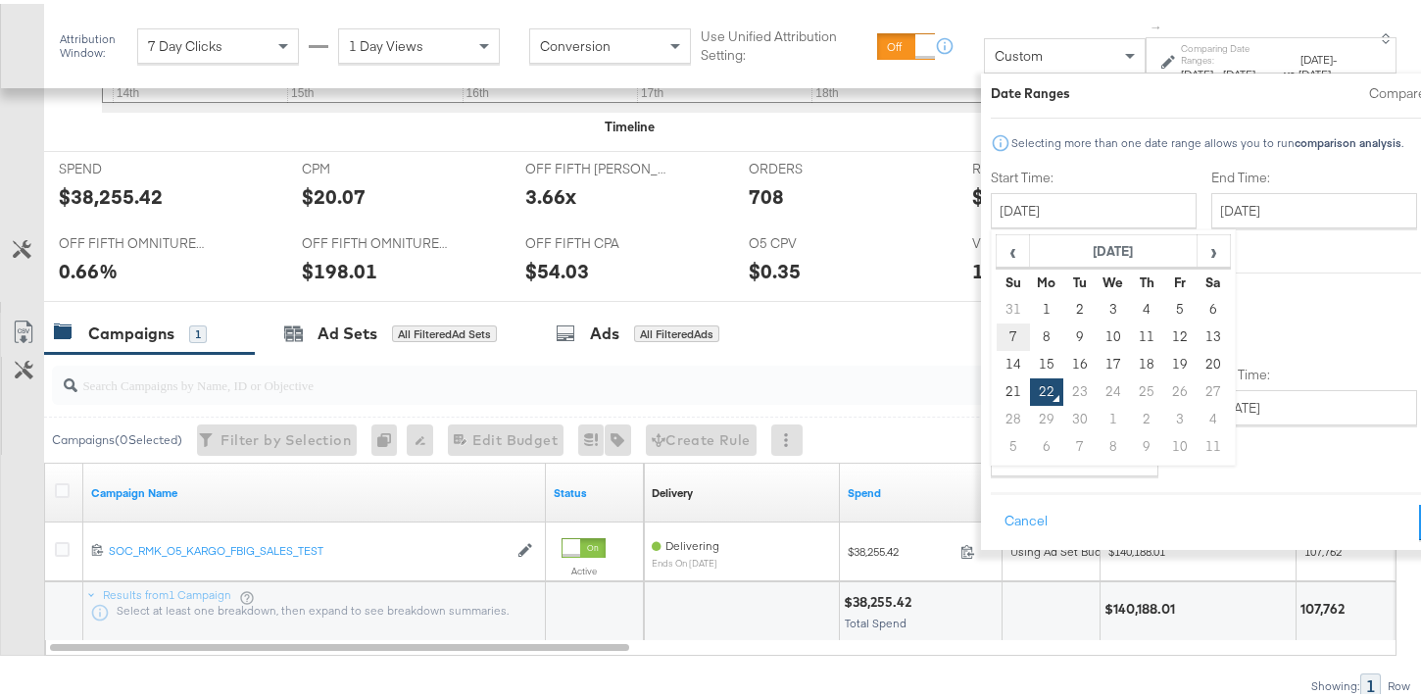
click at [997, 331] on td "7" at bounding box center [1013, 333] width 33 height 27
type input "September 7th 2025"
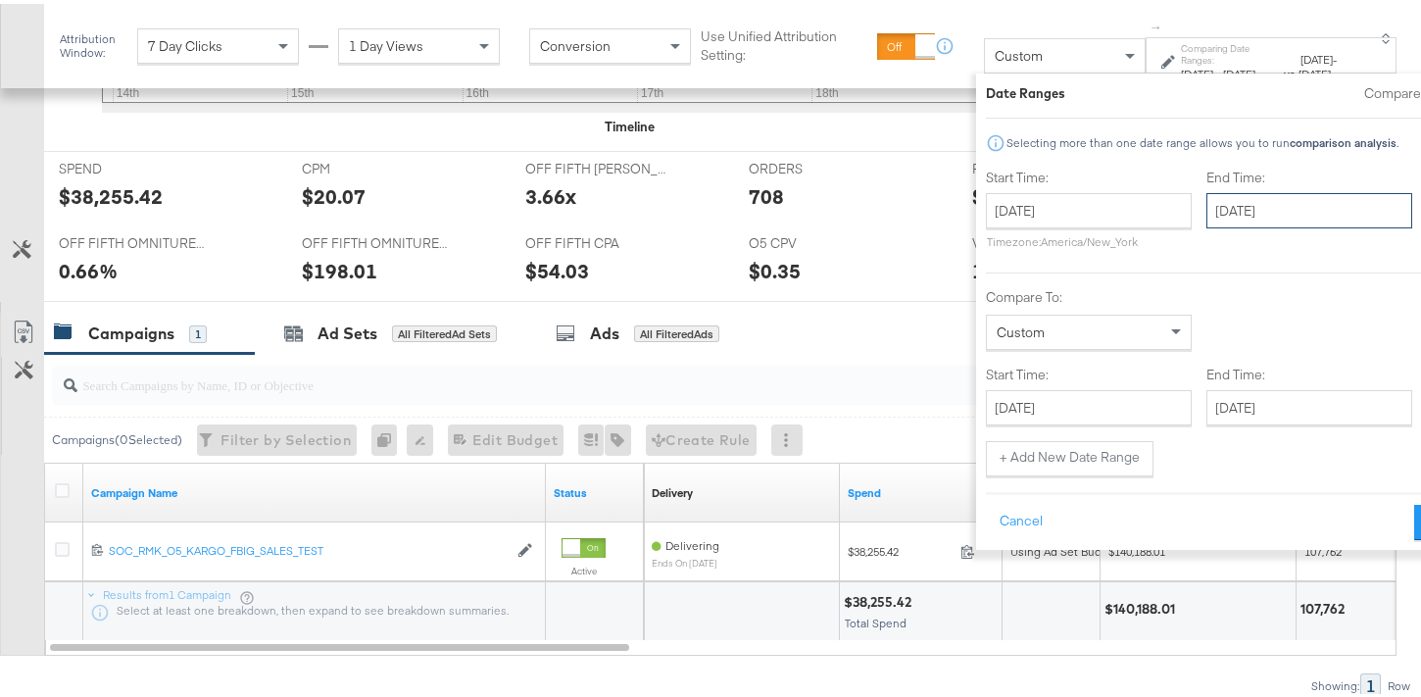
click at [1209, 210] on input "September 22nd 2025" at bounding box center [1310, 206] width 206 height 35
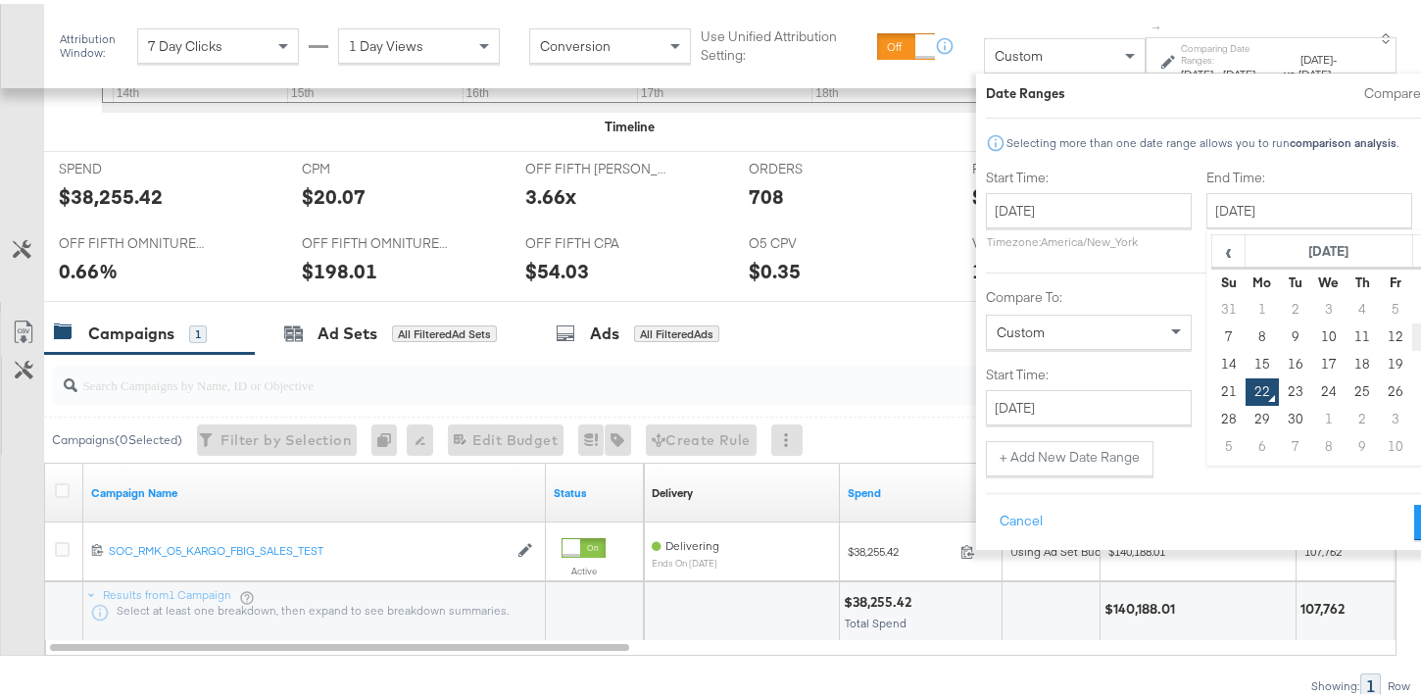
click at [1414, 332] on td "13" at bounding box center [1430, 333] width 33 height 27
type input "September 13th 2025"
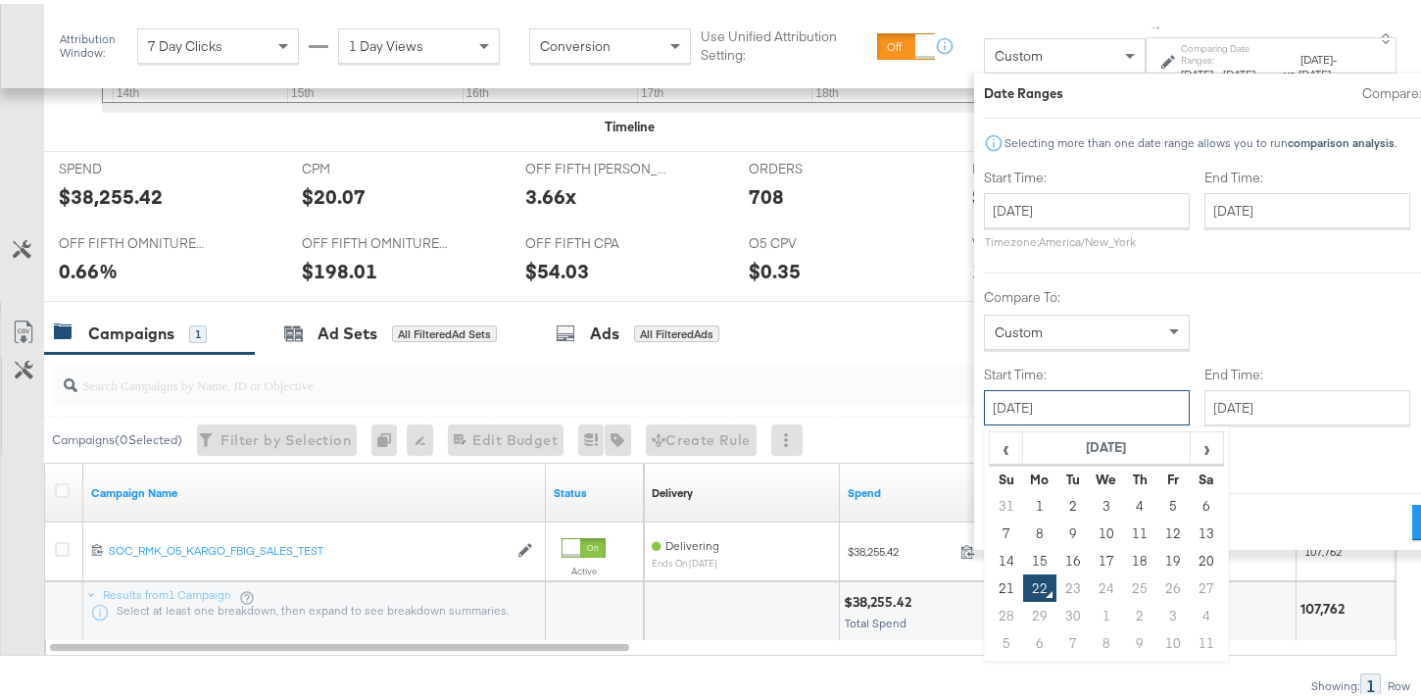
click at [984, 405] on input "September 22nd 2025" at bounding box center [1087, 403] width 206 height 35
click at [990, 555] on td "14" at bounding box center [1006, 556] width 33 height 27
type input "September 14th 2025"
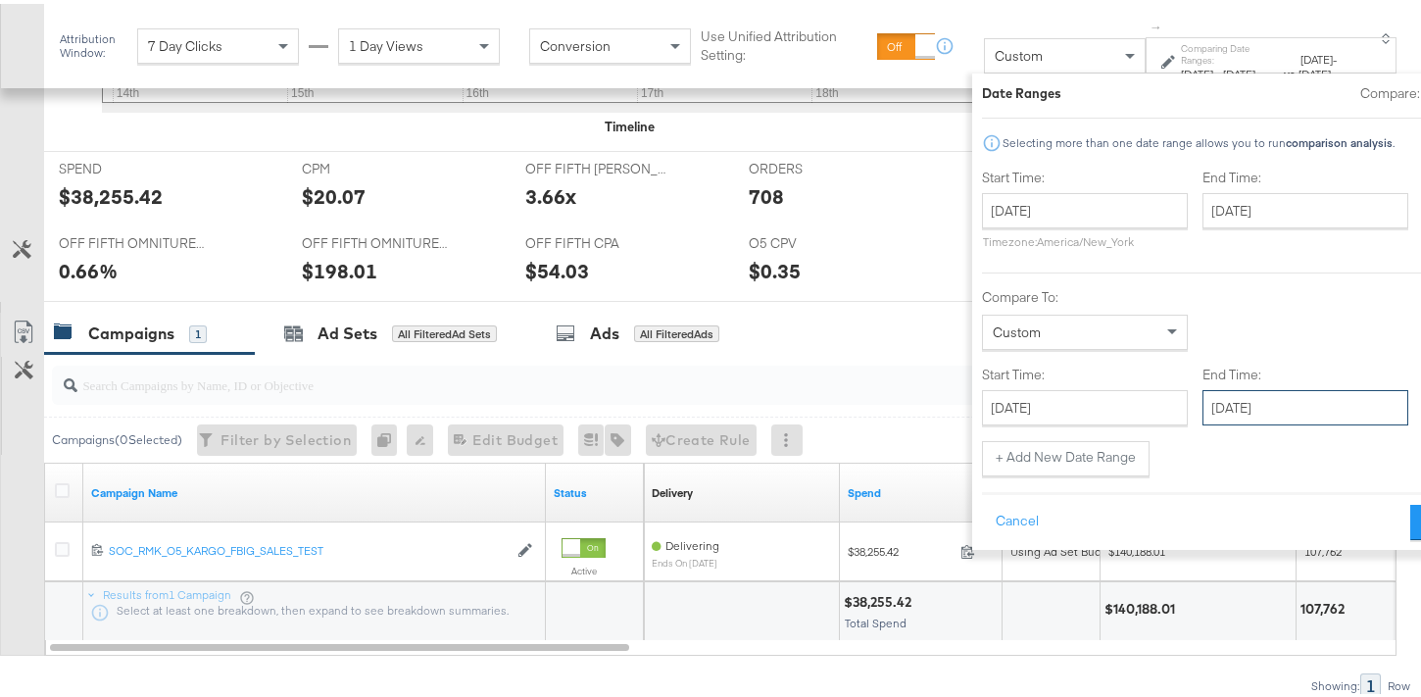
click at [1244, 403] on input "September 22nd 2025" at bounding box center [1306, 403] width 206 height 35
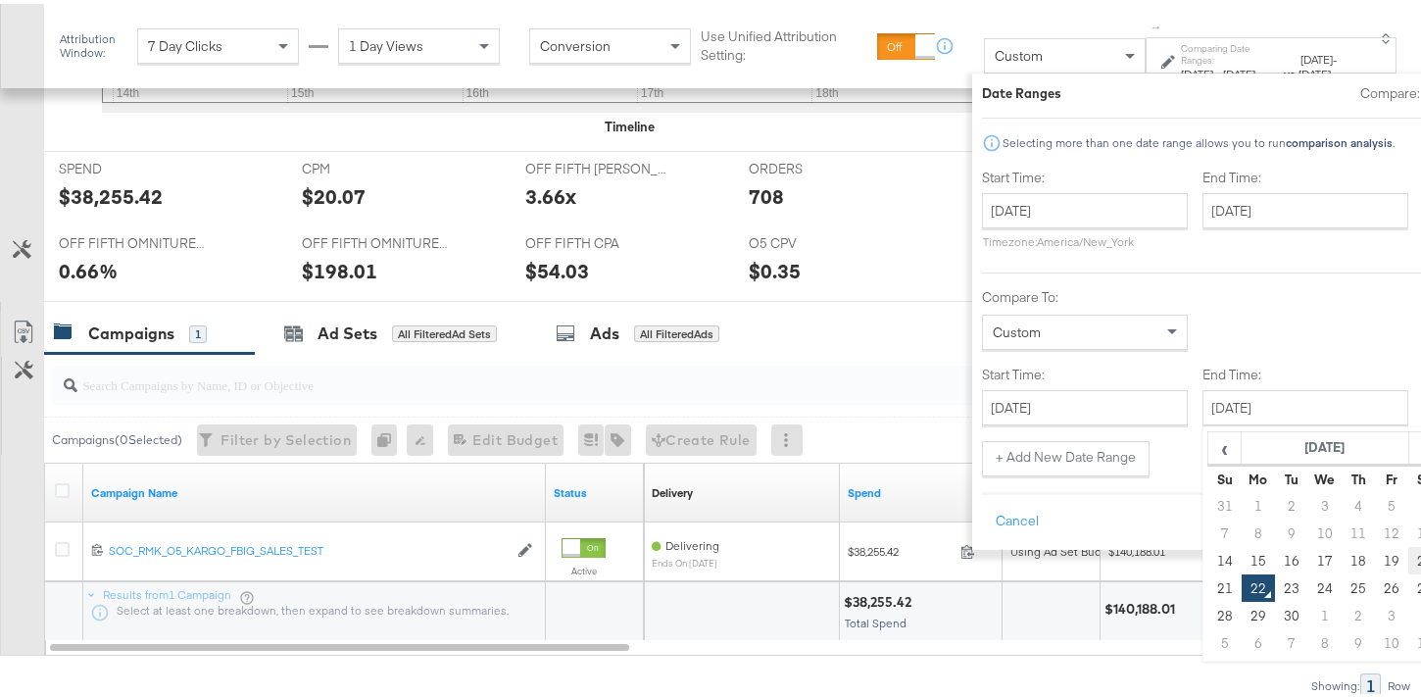
click at [1410, 558] on td "20" at bounding box center [1426, 556] width 33 height 27
type input "September 20th 2025"
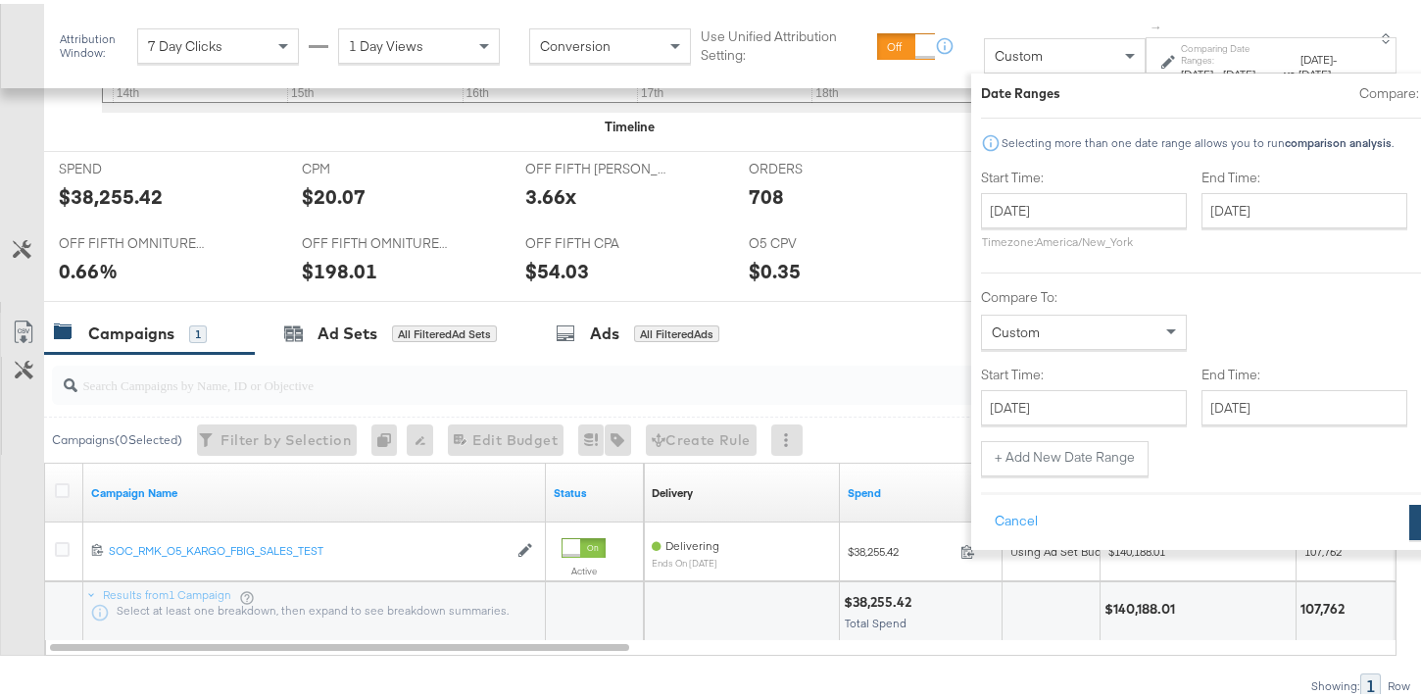
click at [1410, 515] on button "Apply" at bounding box center [1441, 518] width 62 height 35
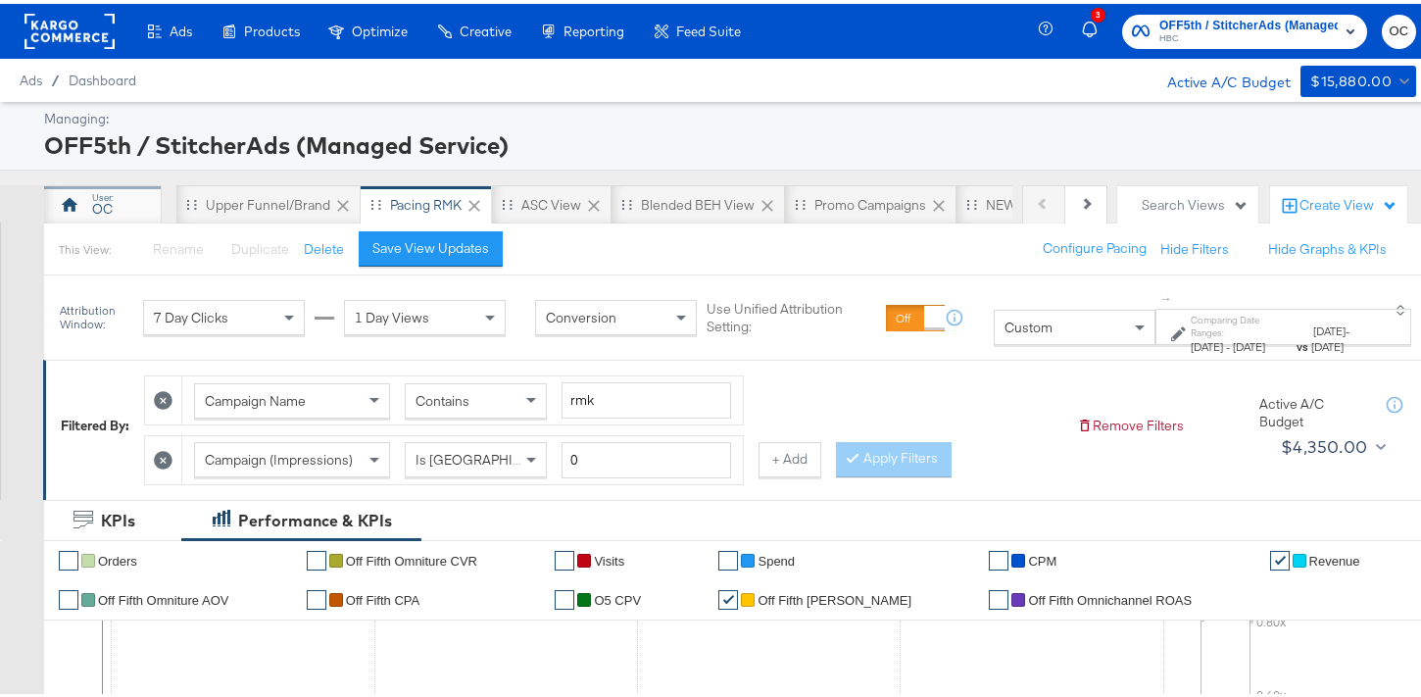
click at [99, 216] on div "OC" at bounding box center [103, 200] width 118 height 39
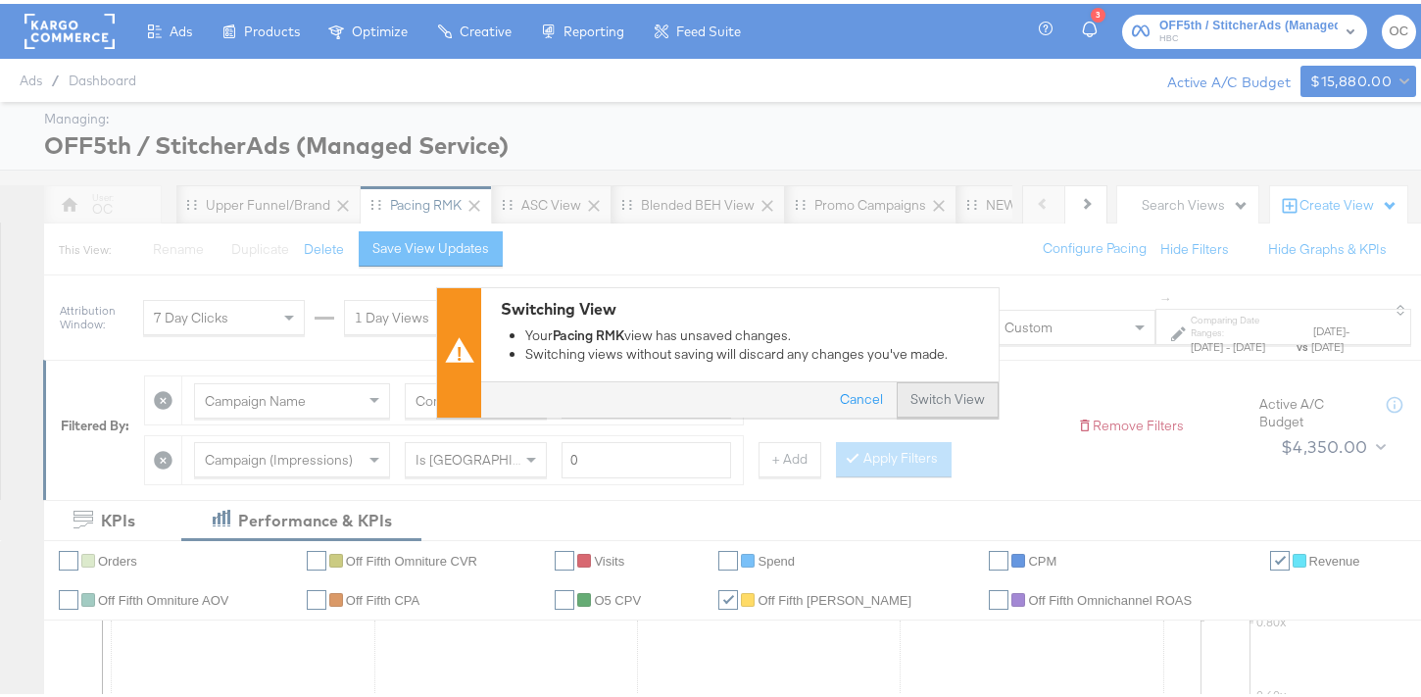
click at [926, 395] on button "Switch View" at bounding box center [948, 395] width 102 height 35
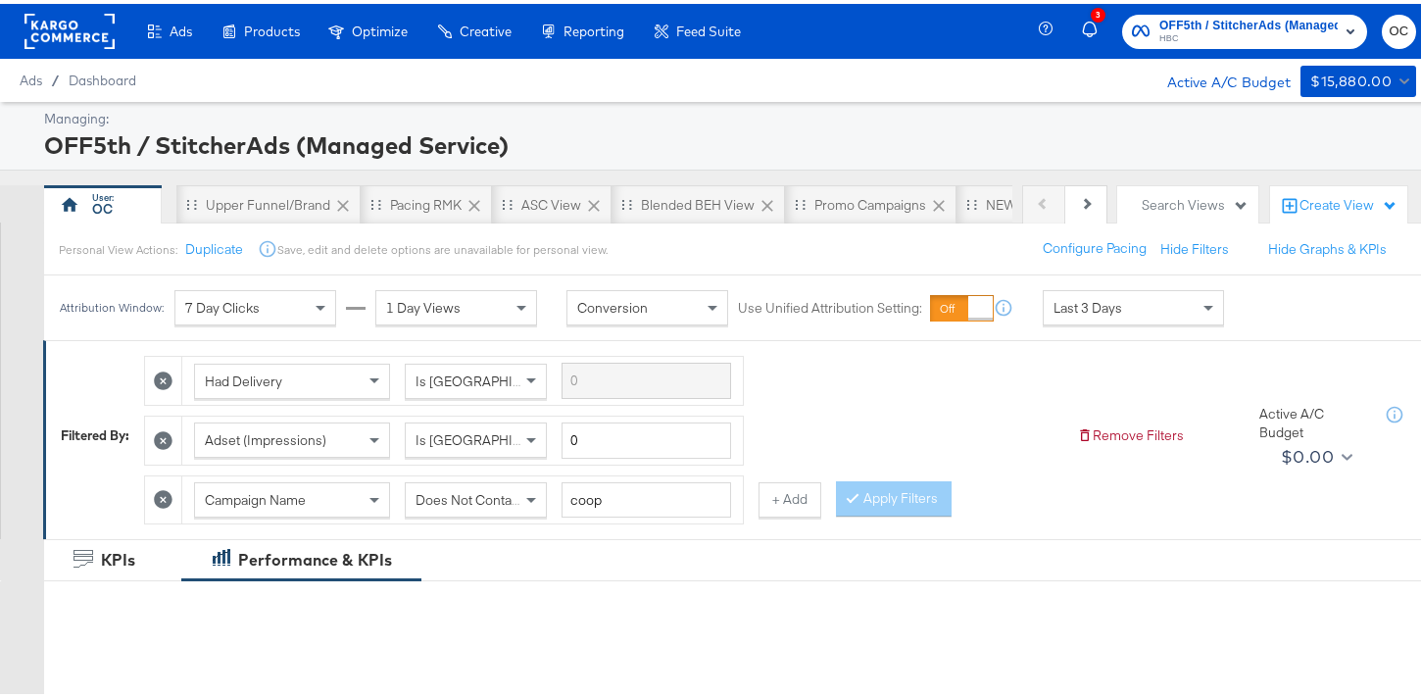
click at [1063, 313] on div "Last 3 Days" at bounding box center [1133, 303] width 179 height 33
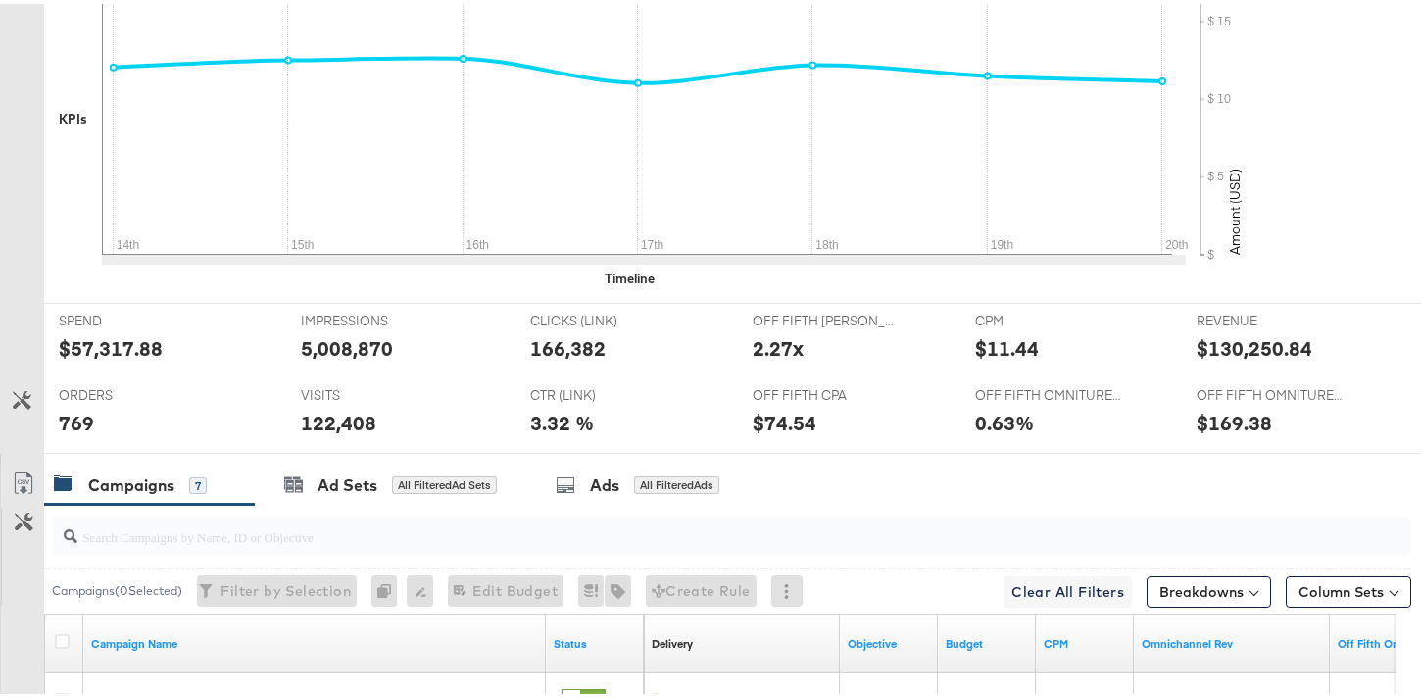
scroll to position [21, 0]
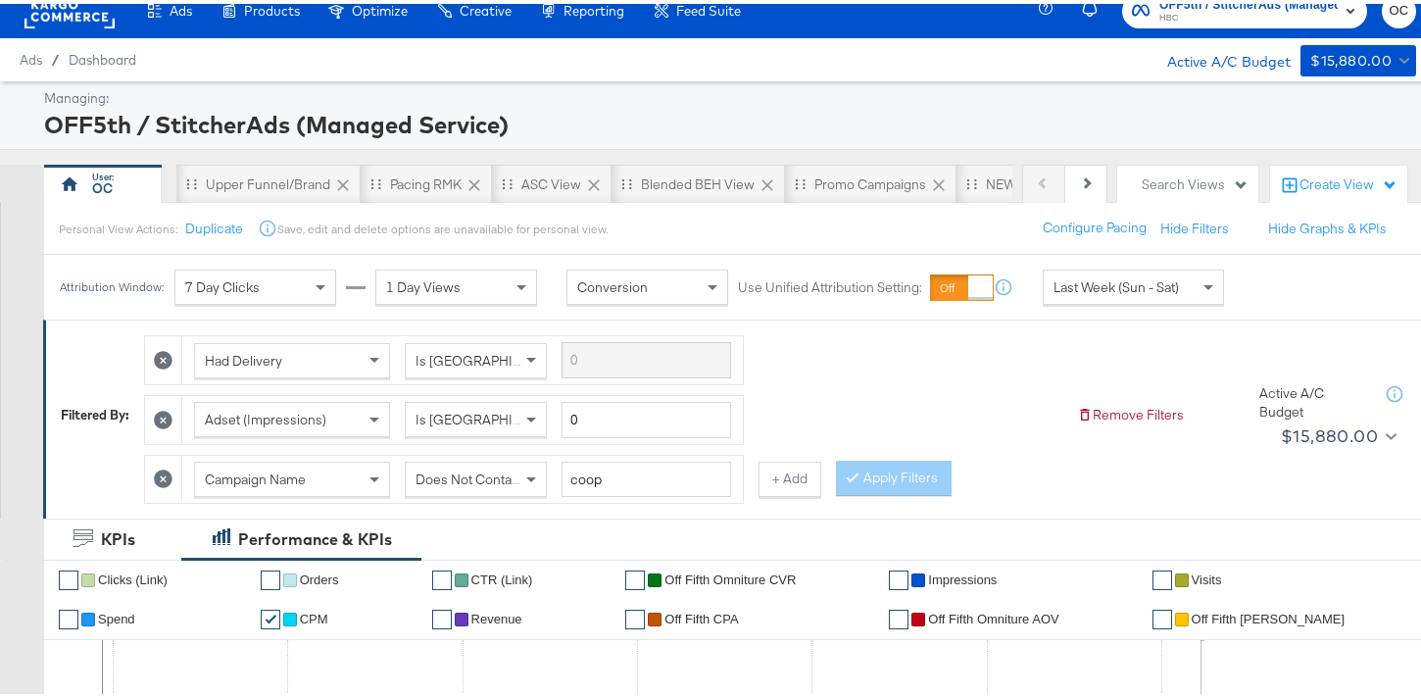
click at [759, 461] on button "+ Add" at bounding box center [790, 475] width 63 height 35
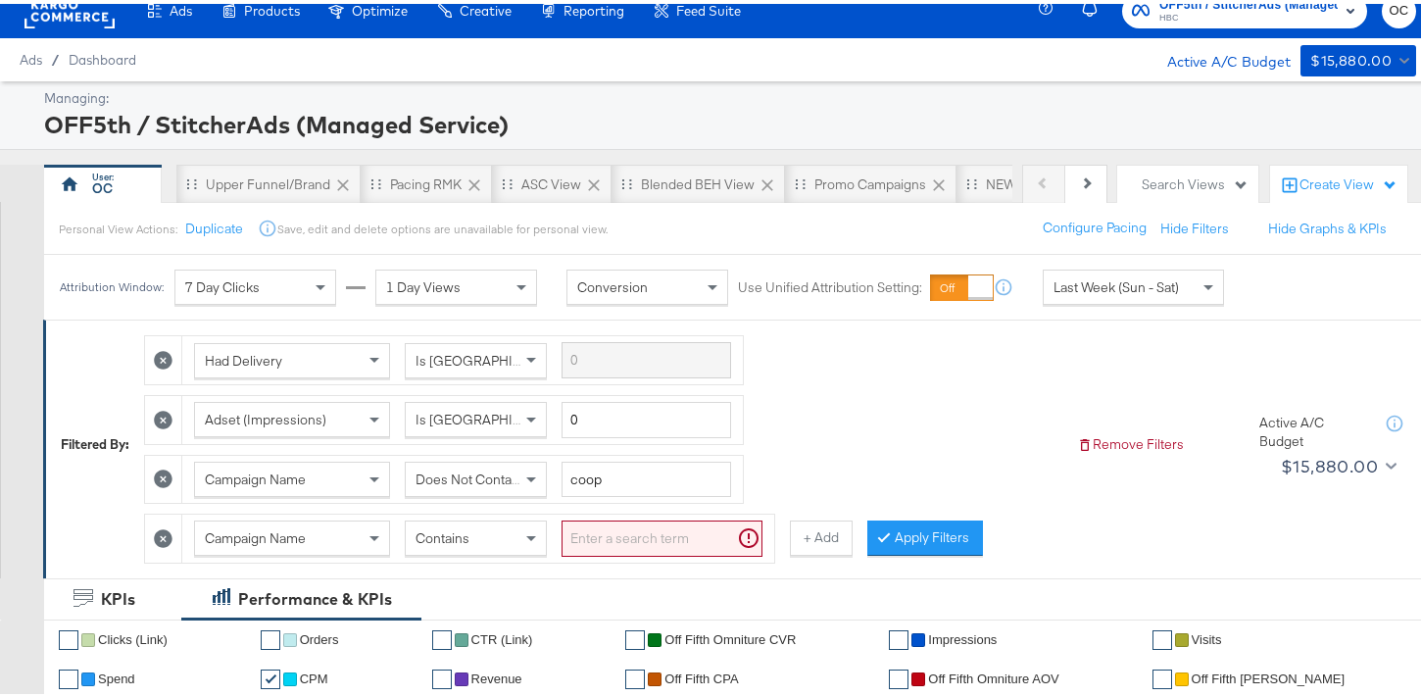
click at [775, 475] on div "Had Delivery Is Greater Than Adset (Impressions) Is Greater Than 0 Campaign Nam…" at bounding box center [603, 440] width 918 height 237
click at [487, 546] on div "Contains" at bounding box center [476, 534] width 140 height 33
click at [620, 531] on input "search" at bounding box center [662, 535] width 201 height 36
click at [459, 531] on span "Contains" at bounding box center [443, 534] width 54 height 18
click at [608, 537] on input "search" at bounding box center [662, 535] width 201 height 36
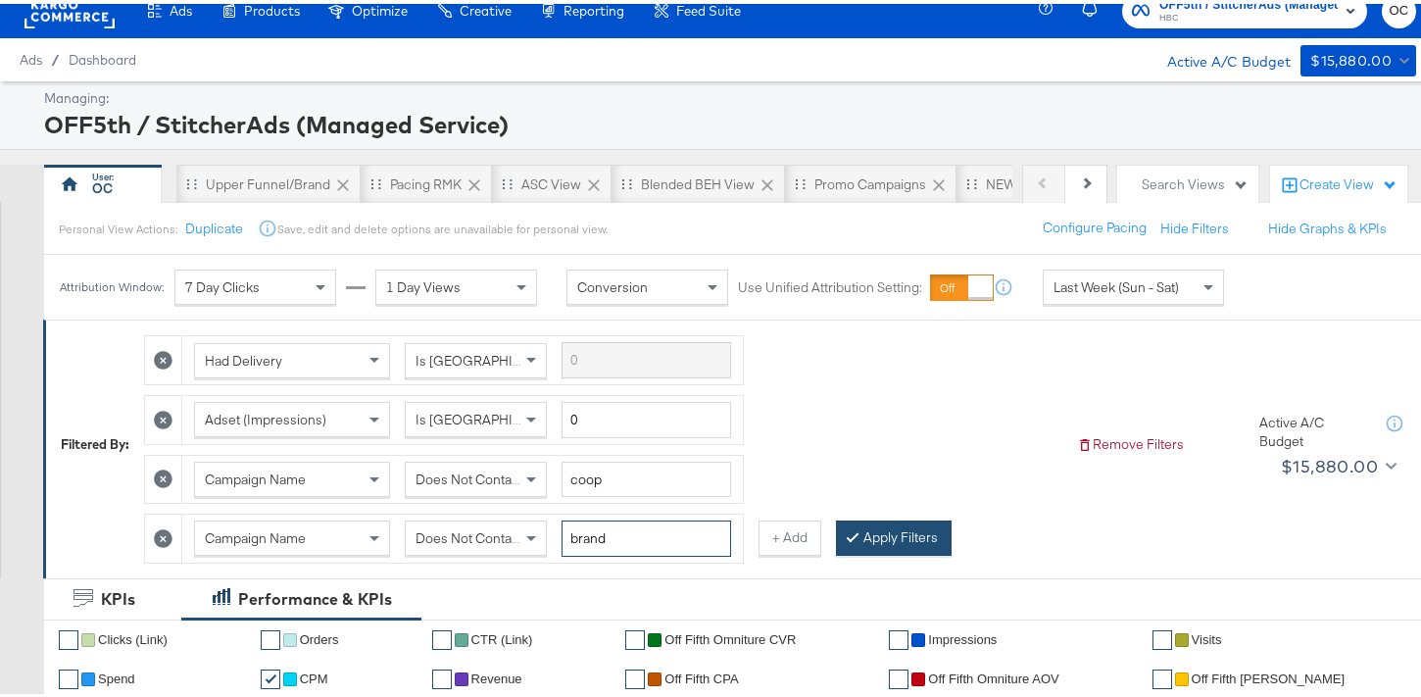
type input "brand"
click at [905, 531] on button "Apply Filters" at bounding box center [894, 534] width 116 height 35
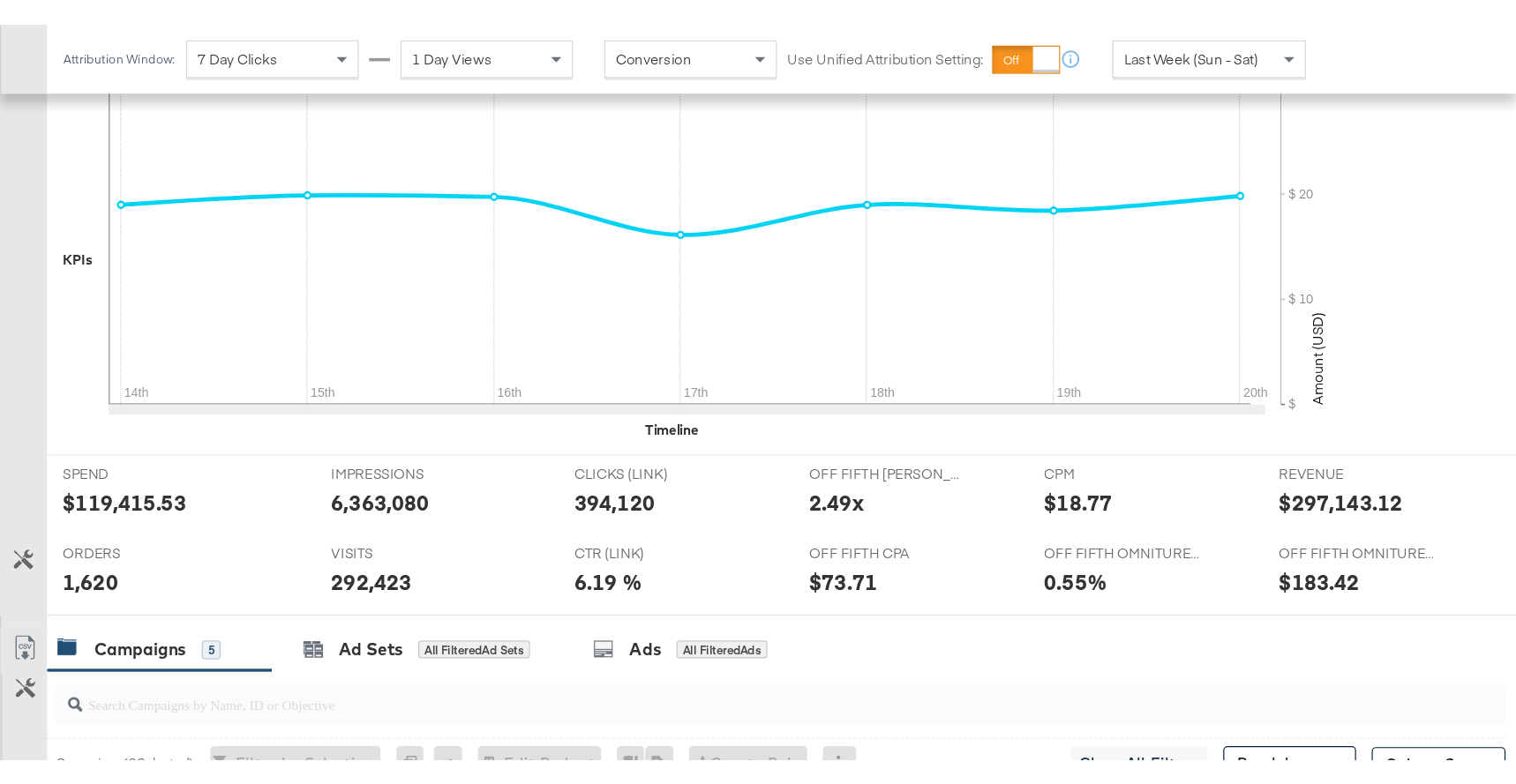
scroll to position [590, 0]
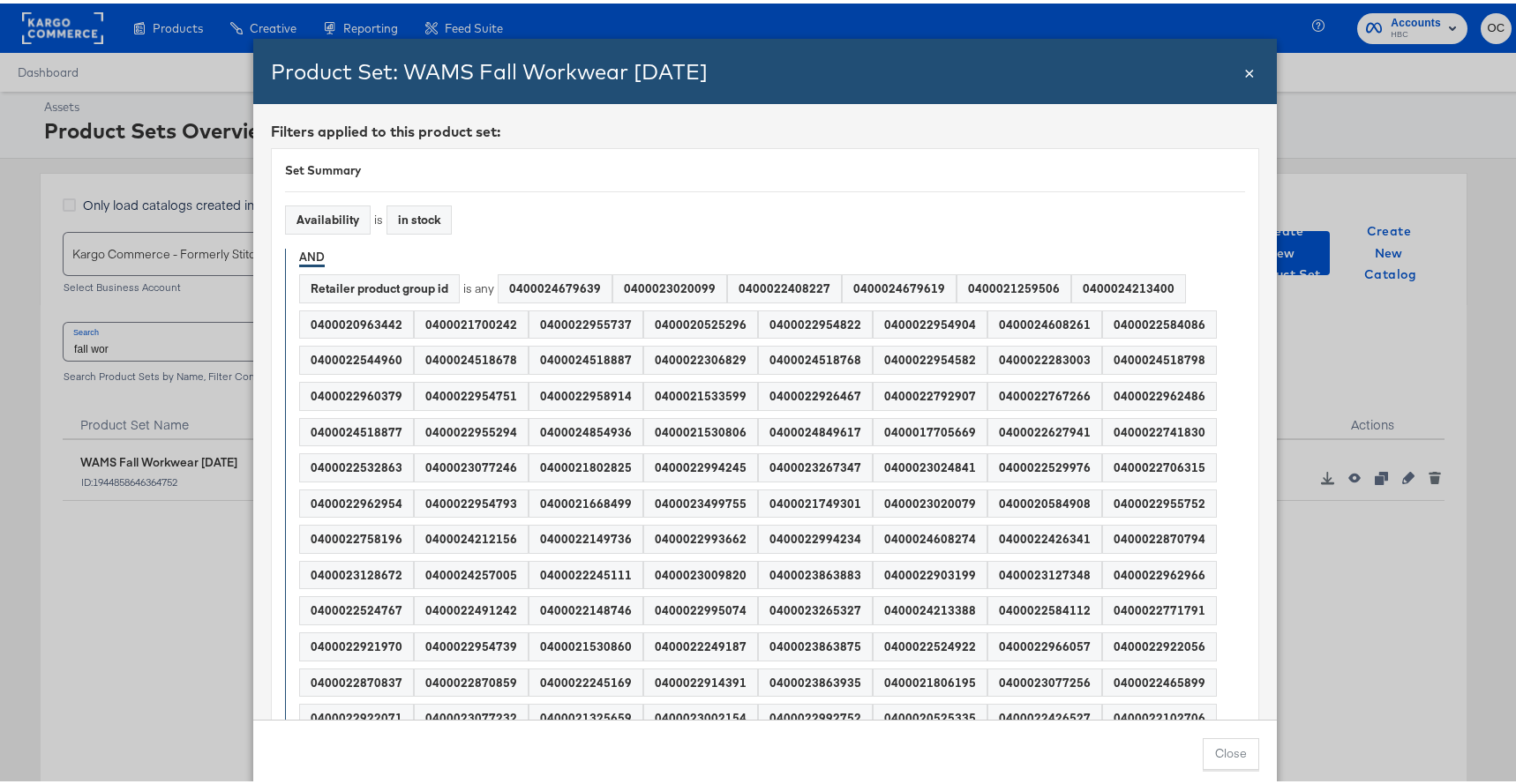
click at [1244, 69] on span "×" at bounding box center [1250, 68] width 11 height 23
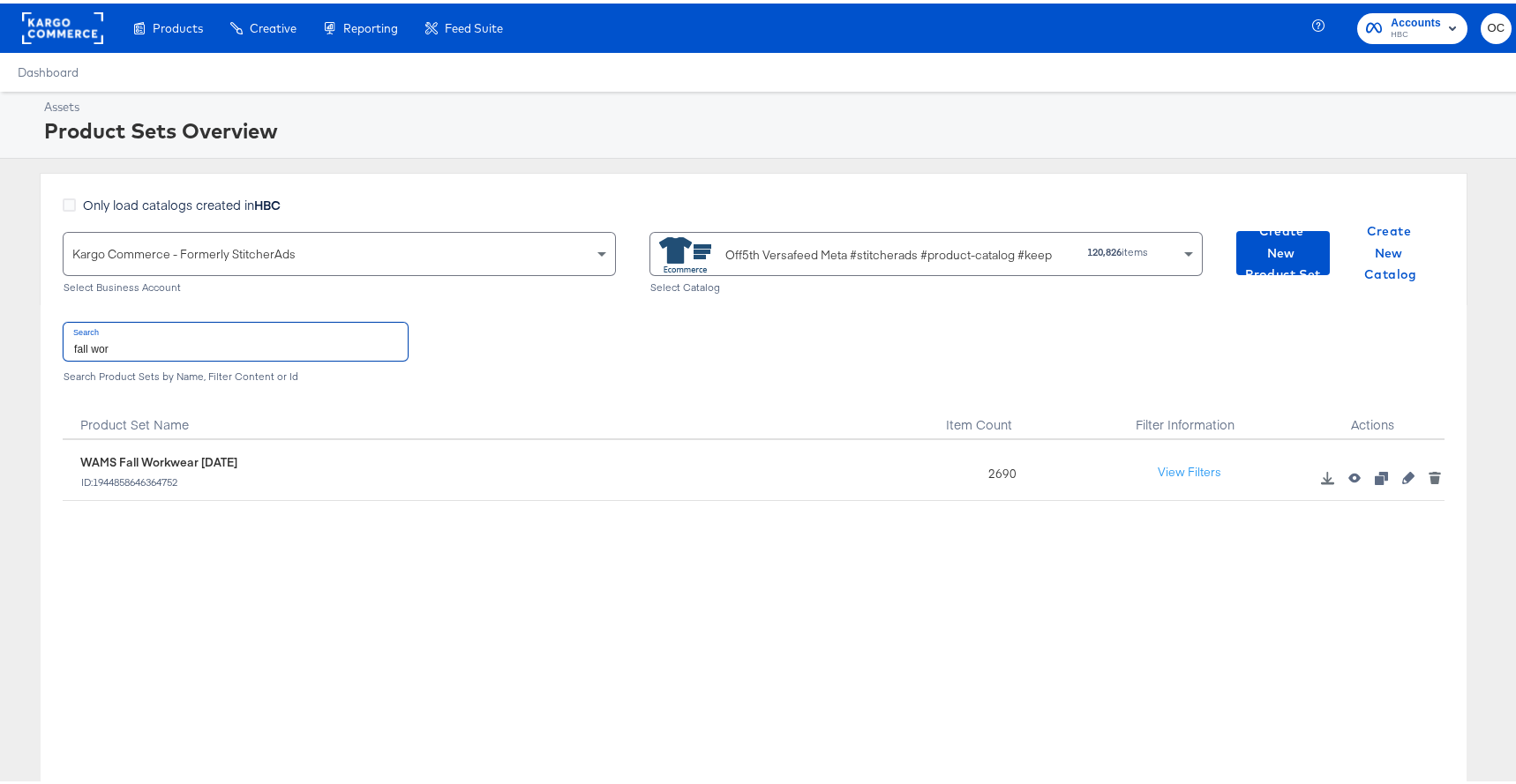
drag, startPoint x: 139, startPoint y: 347, endPoint x: 26, endPoint y: 336, distance: 113.5
click at [26, 336] on div "Only load catalogs created in HBC Kargo Commerce - Formerly StitcherAds Select …" at bounding box center [753, 508] width 1507 height 678
type input "sfa"
click at [1403, 478] on icon "button" at bounding box center [1409, 475] width 13 height 13
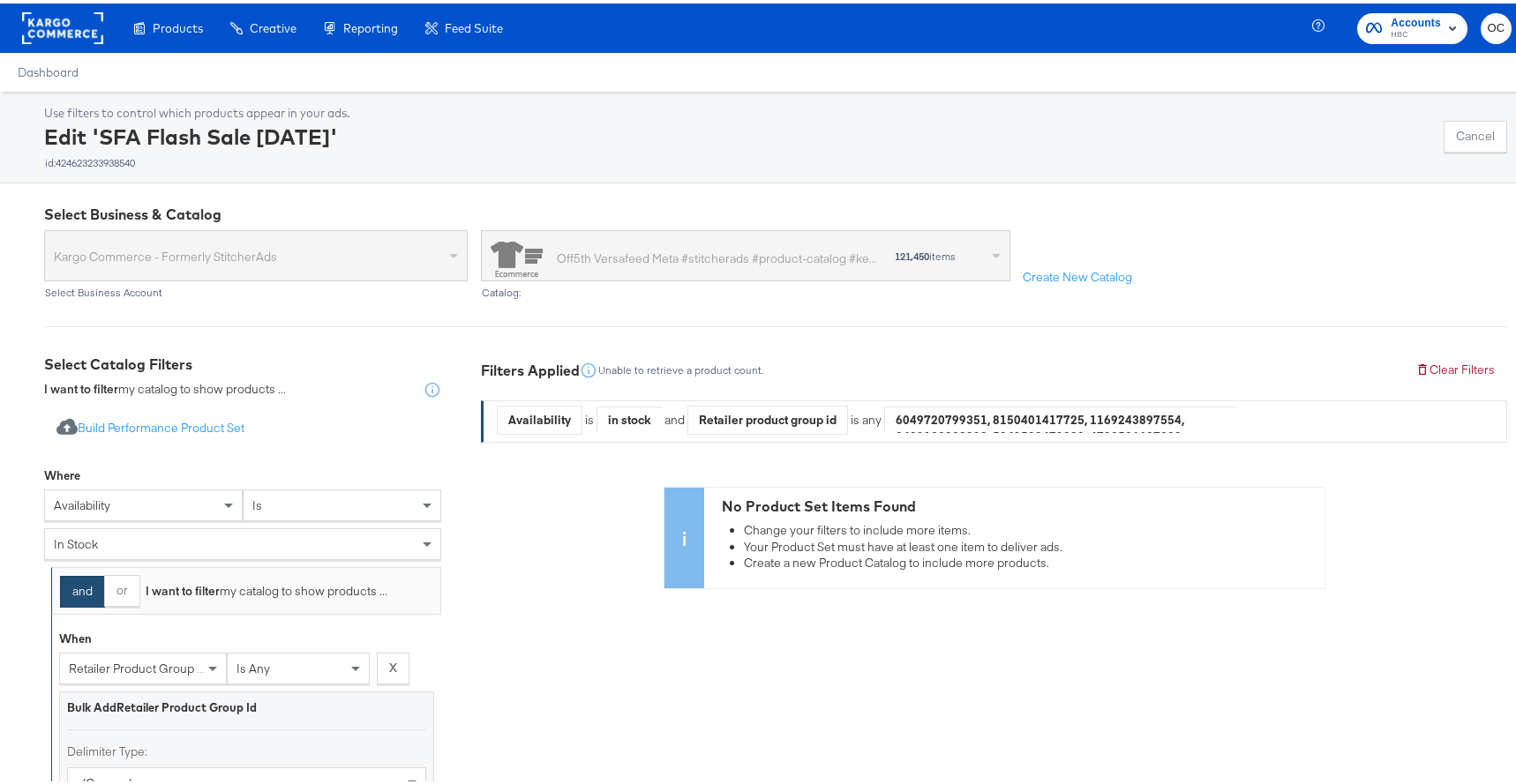
scroll to position [556, 0]
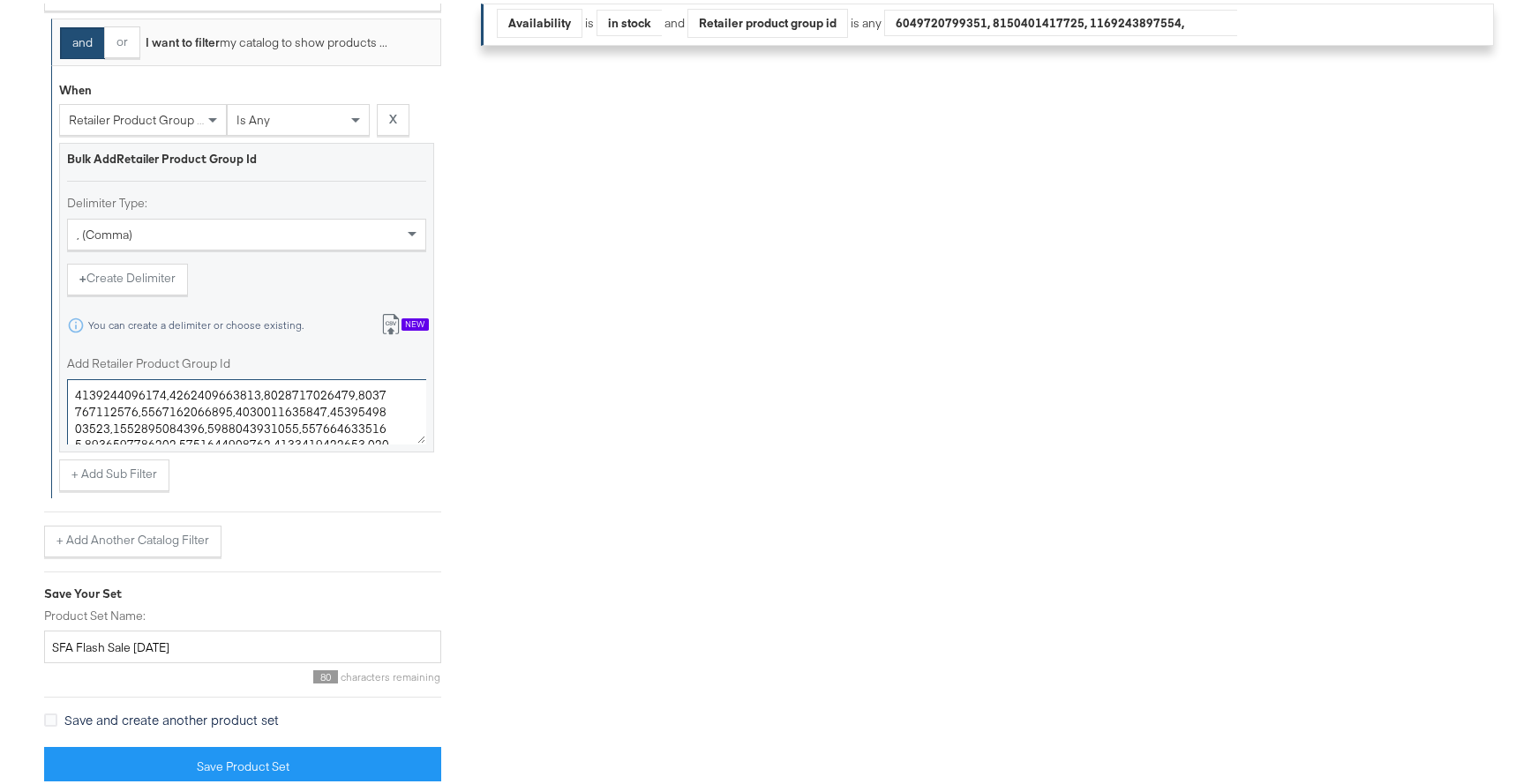
click at [262, 384] on textarea "Add Retailer Product Group Id" at bounding box center [247, 409] width 359 height 66
paste textarea "8084207,0400013563381,0400011879359,0400016432379,0400017456761,0400022162244,0…"
type textarea "0400018084207,0400013563381,0400011879359,0400016432379,0400017456761,040002216…"
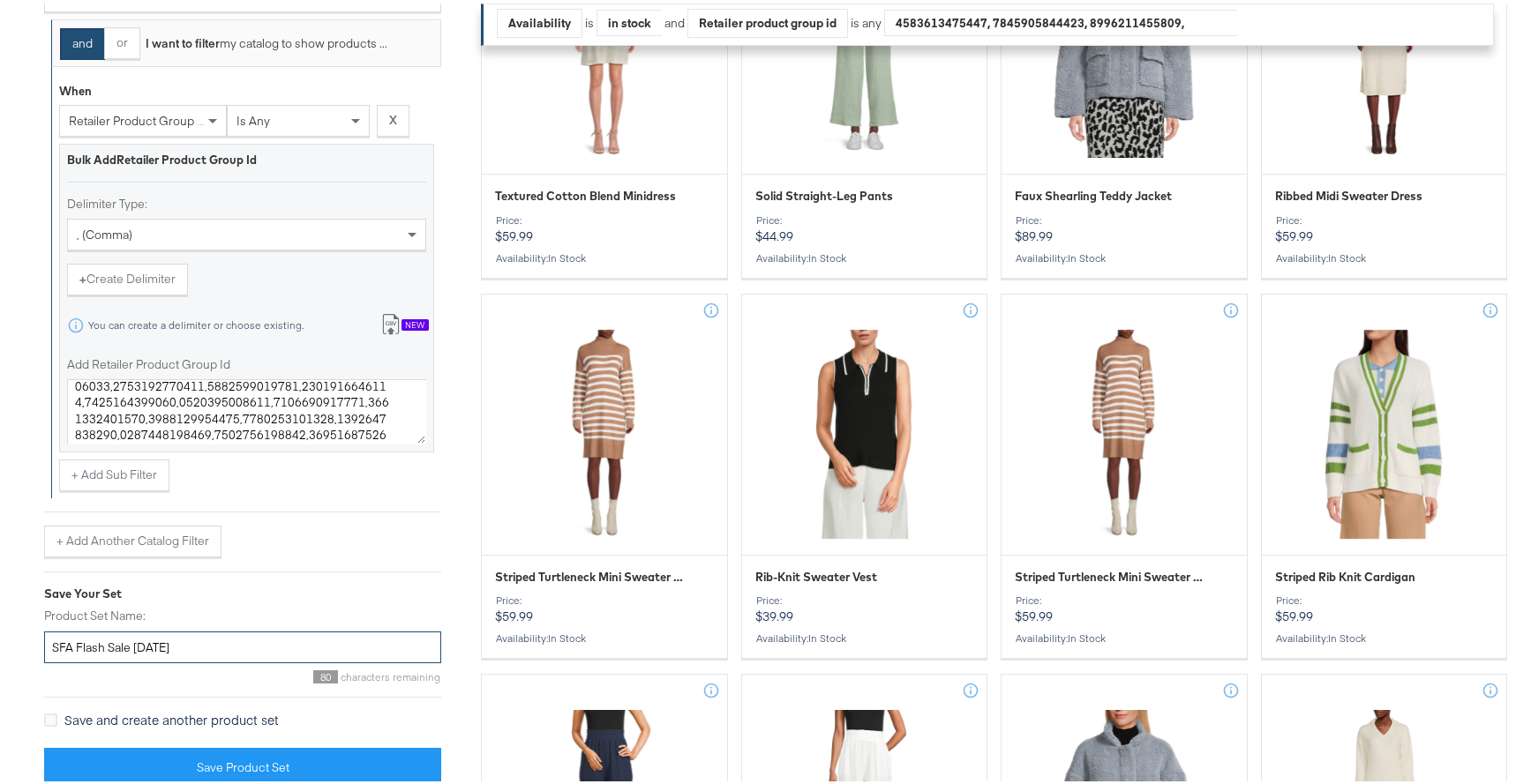
drag, startPoint x: 157, startPoint y: 642, endPoint x: 136, endPoint y: 639, distance: 21.2
click at [136, 639] on input "SFA Flash Sale [DATE]" at bounding box center [242, 644] width 397 height 32
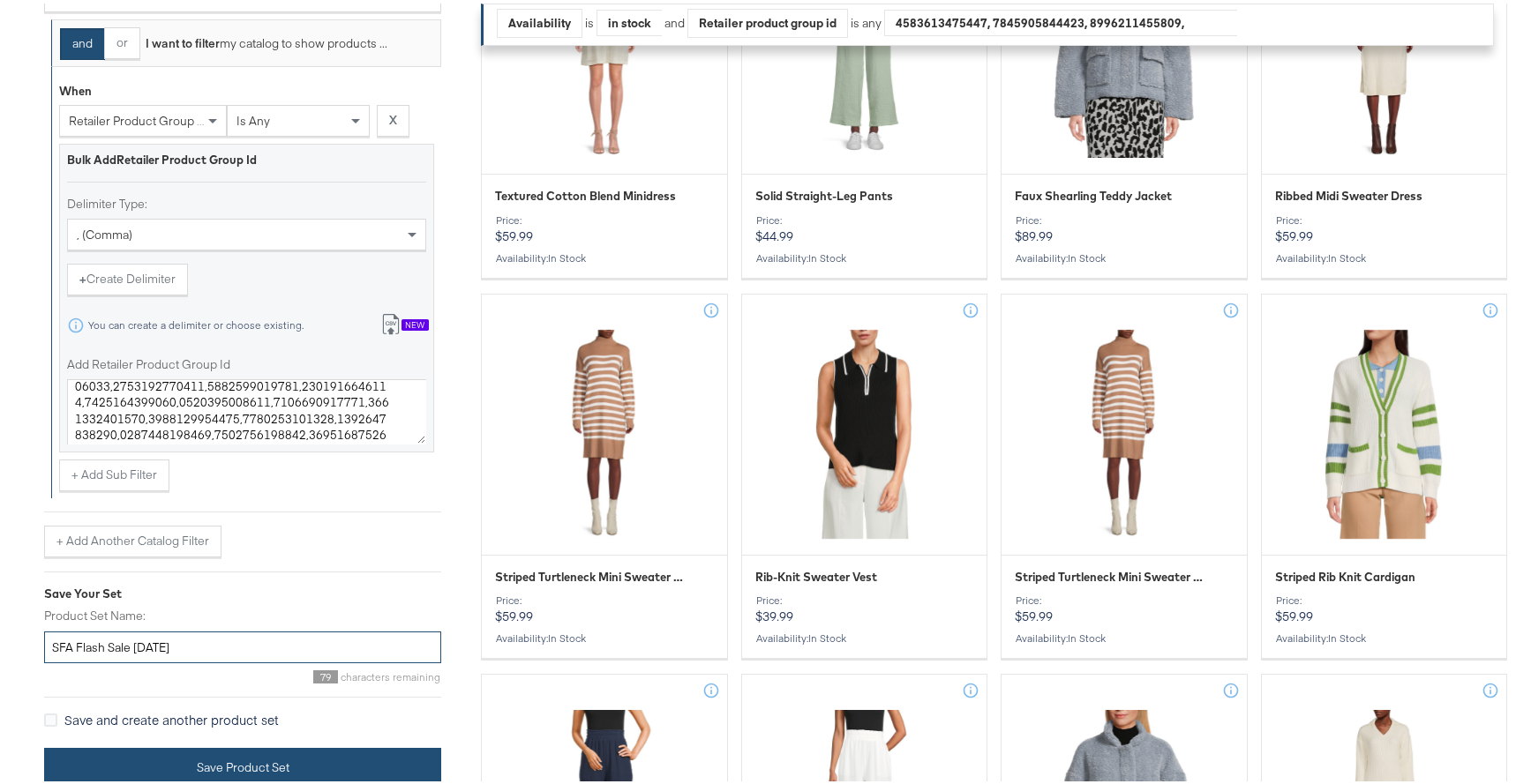
type input "SFA Flash Sale [DATE]"
click at [191, 753] on button "Save Product Set" at bounding box center [242, 764] width 397 height 40
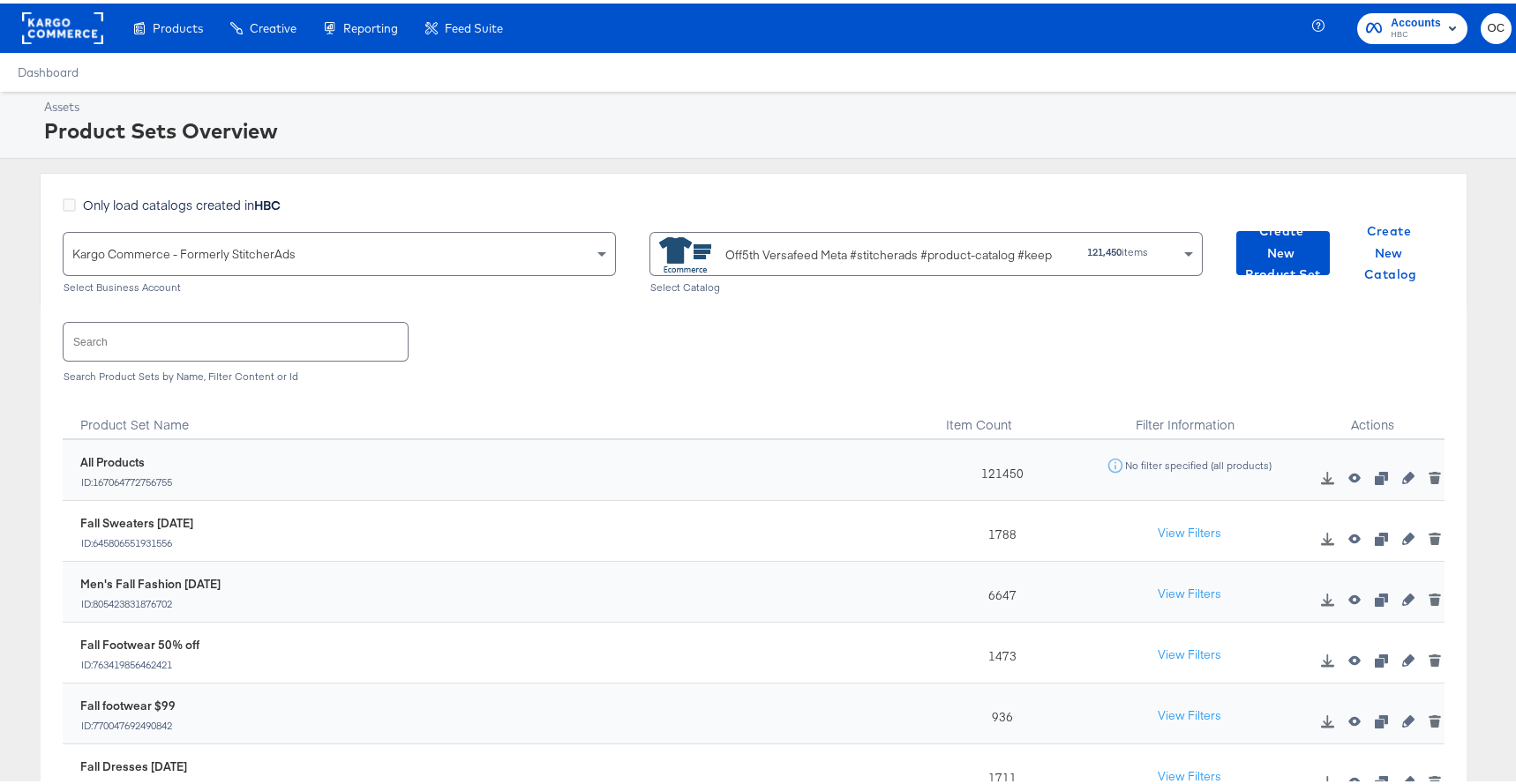
click at [176, 336] on input "text" at bounding box center [236, 338] width 344 height 38
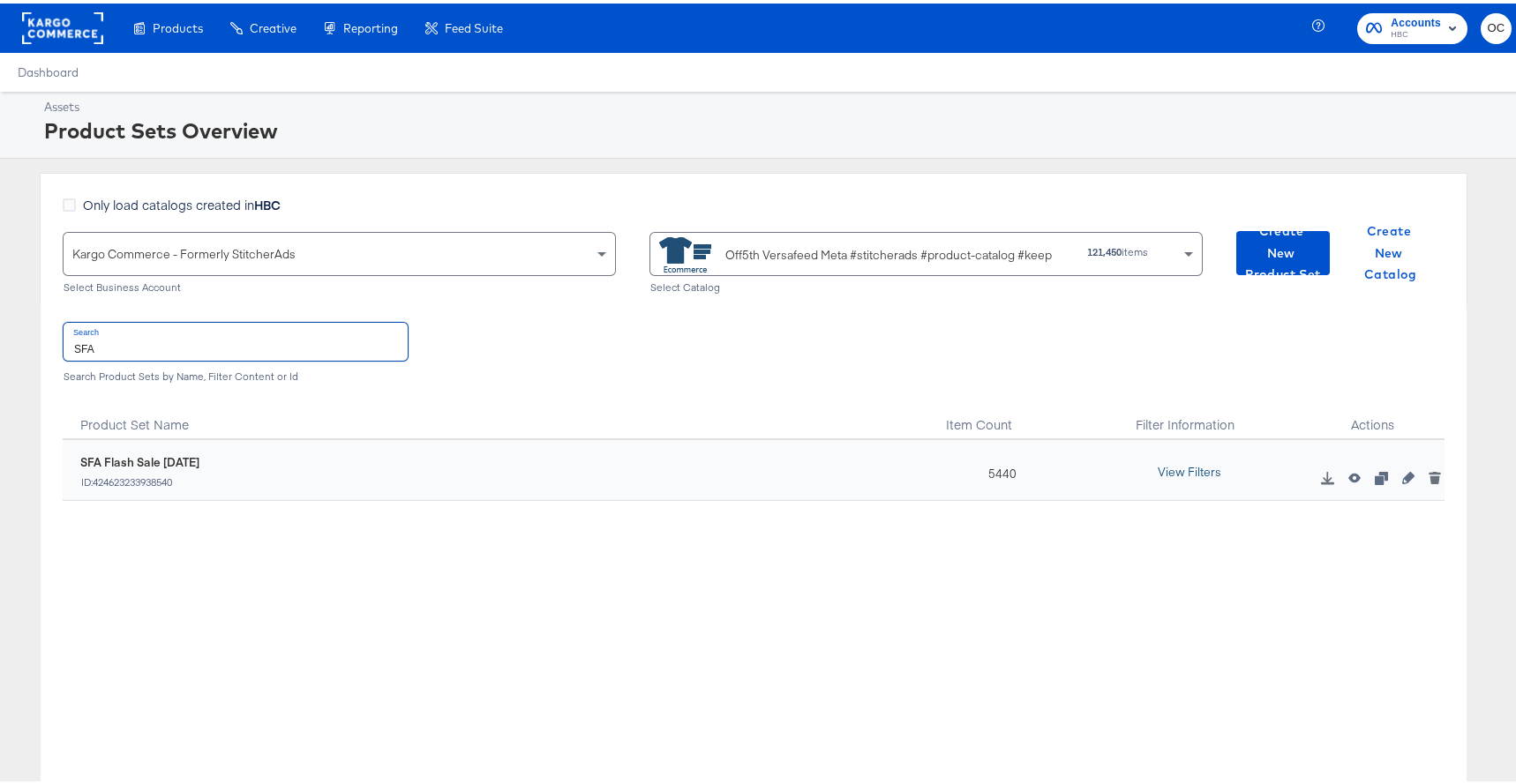
type input "SFA"
click at [1211, 469] on button "View Filters" at bounding box center [1189, 469] width 88 height 32
